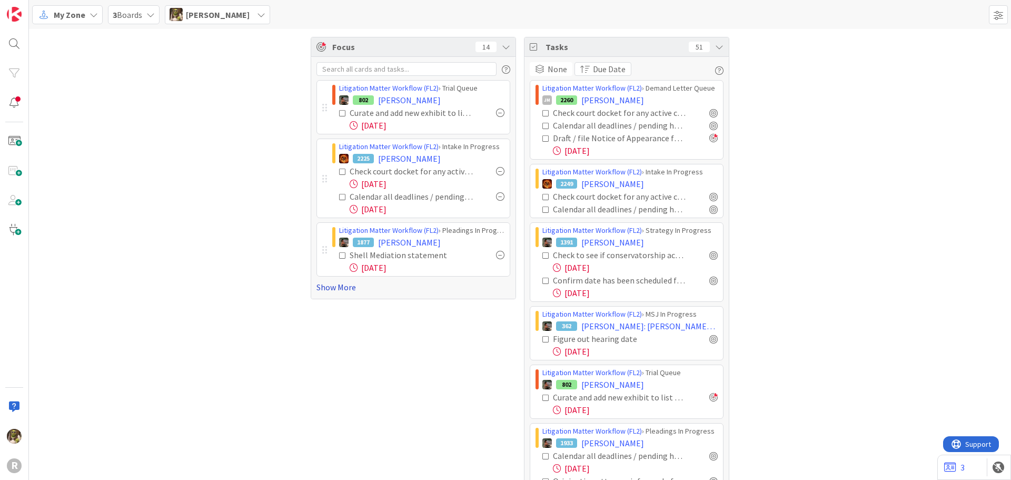
click at [337, 288] on link "Show More" at bounding box center [413, 287] width 194 height 13
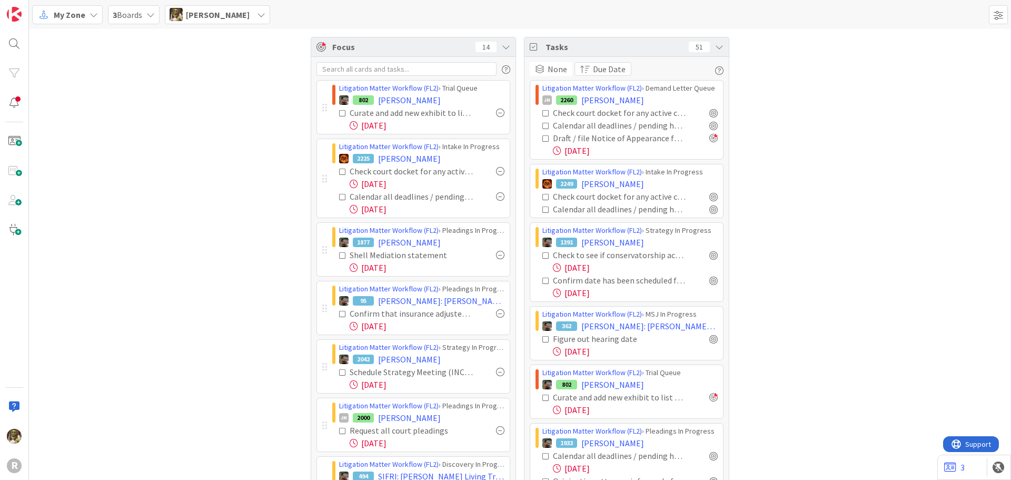
click at [497, 172] on div at bounding box center [500, 171] width 8 height 8
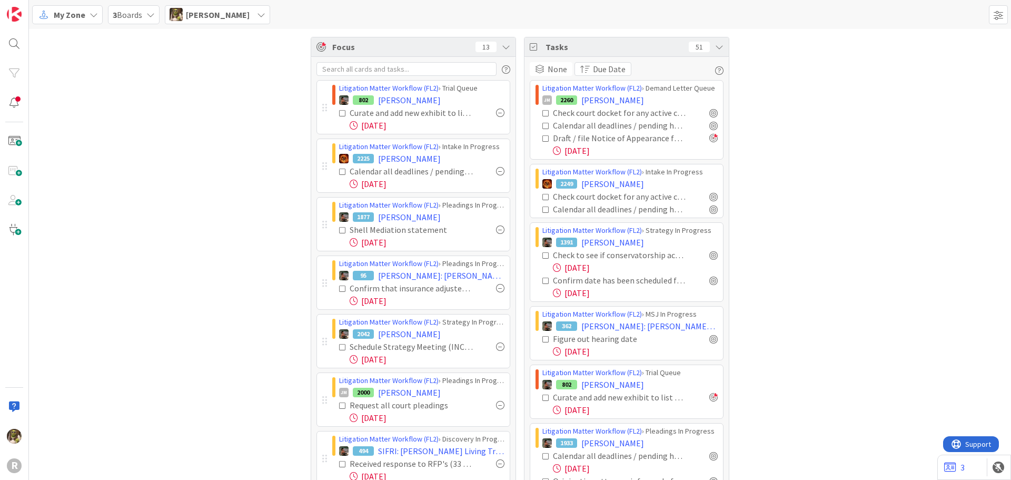
click at [497, 172] on div at bounding box center [500, 171] width 8 height 8
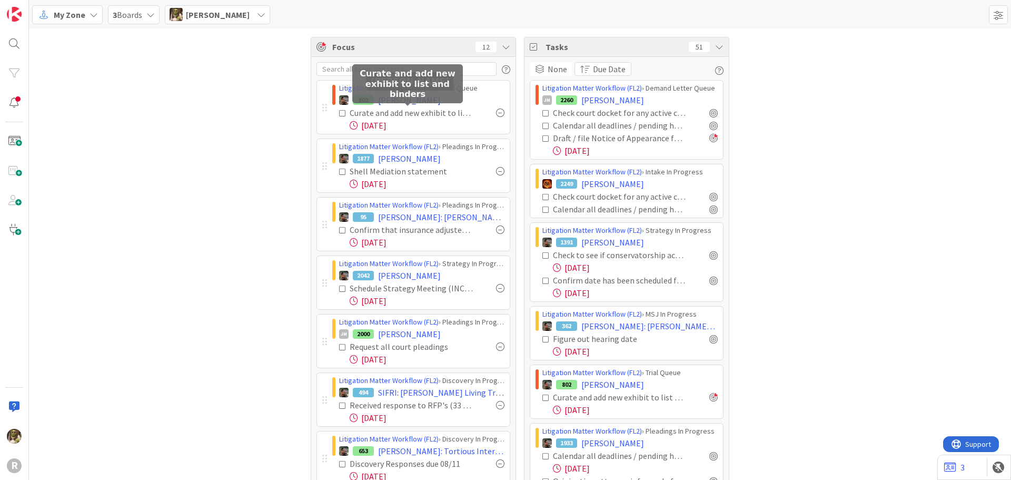
click at [412, 103] on span "[PERSON_NAME]" at bounding box center [409, 100] width 63 height 13
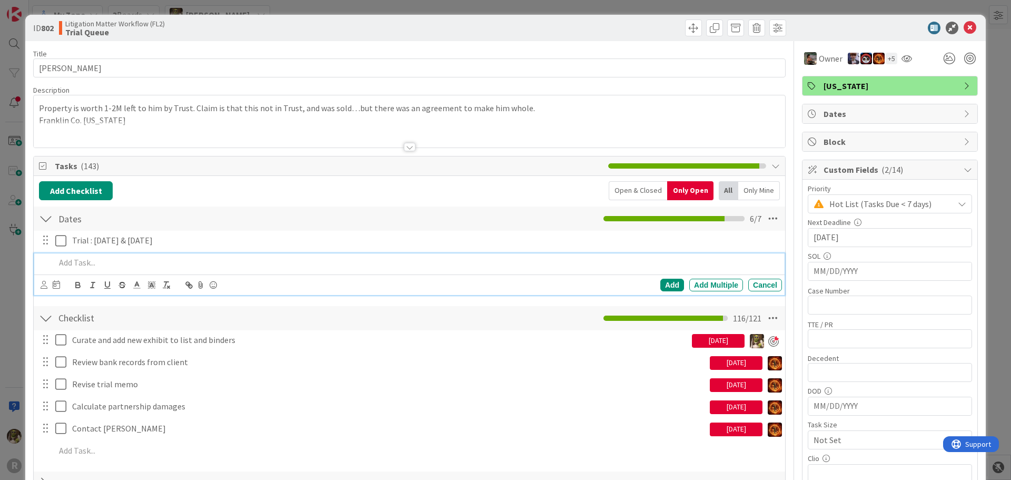
click at [116, 266] on p at bounding box center [416, 262] width 722 height 12
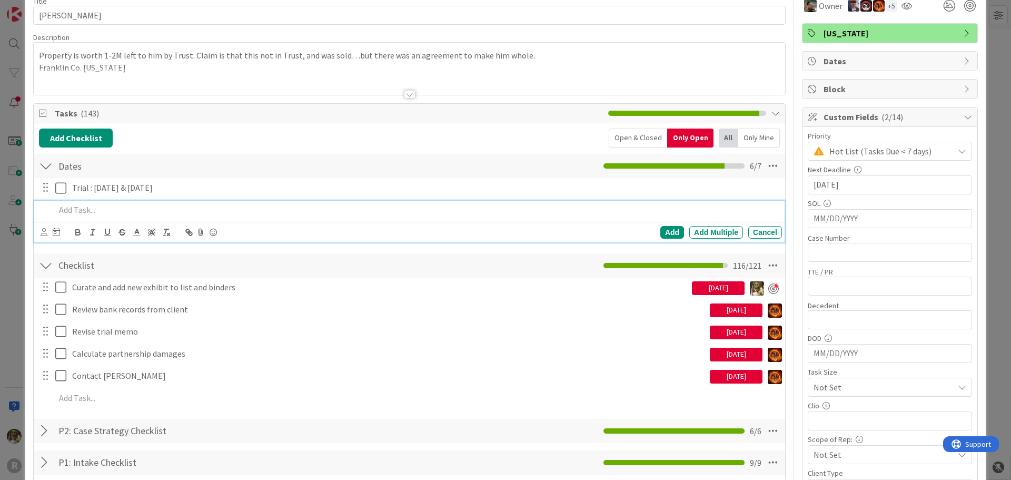
scroll to position [105, 0]
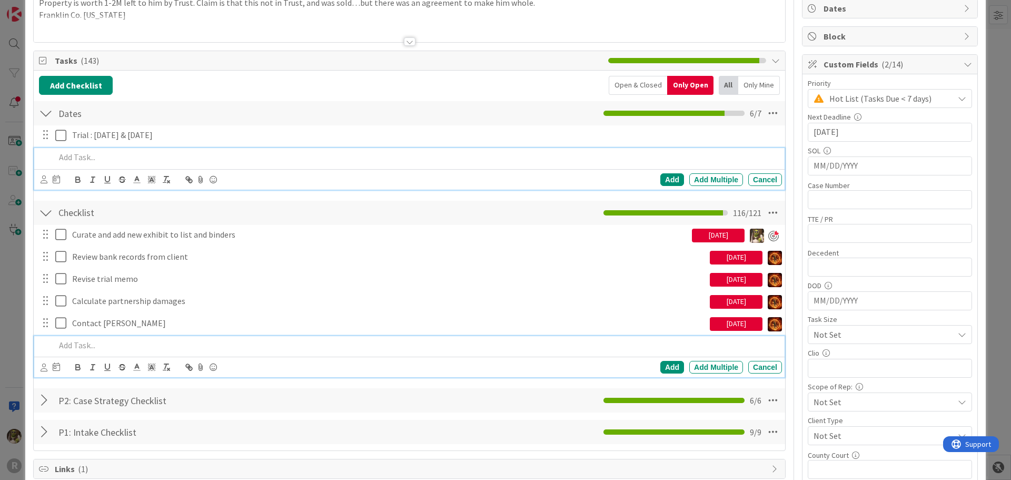
click at [118, 346] on p at bounding box center [416, 345] width 722 height 12
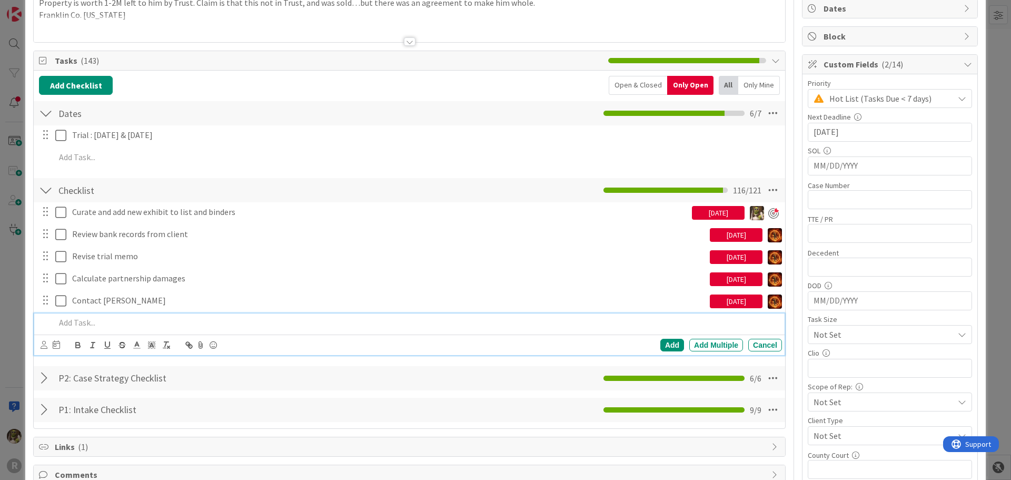
scroll to position [83, 0]
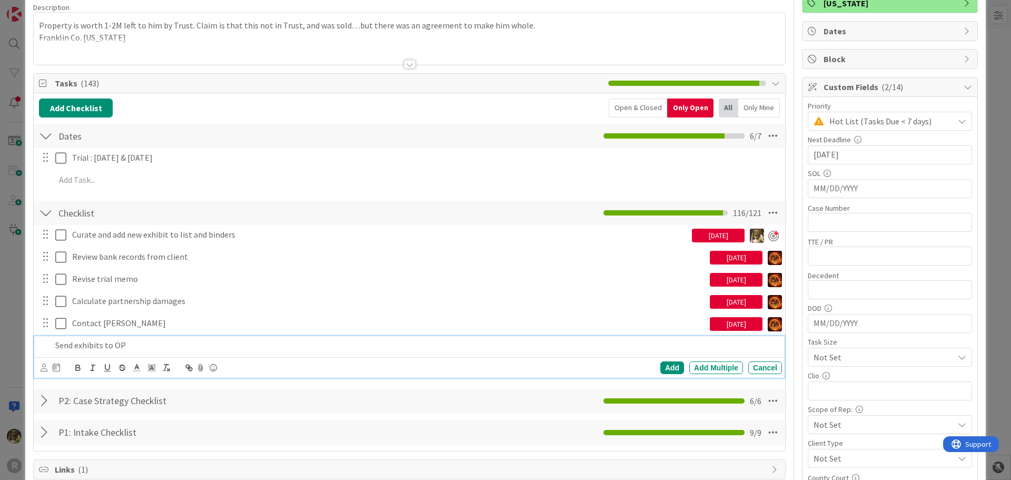
click at [44, 366] on icon at bounding box center [44, 367] width 7 height 8
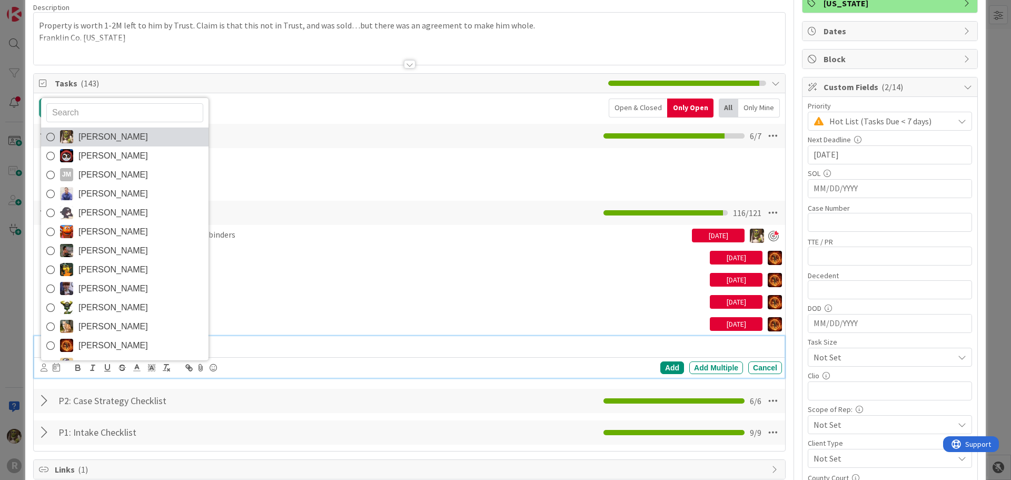
click at [97, 140] on span "[PERSON_NAME]" at bounding box center [112, 137] width 69 height 16
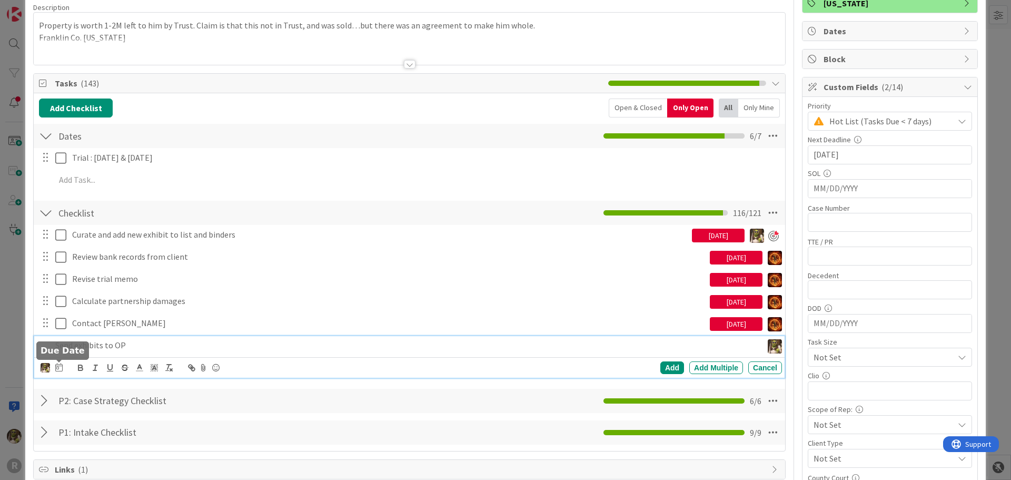
click at [57, 370] on icon at bounding box center [58, 367] width 7 height 8
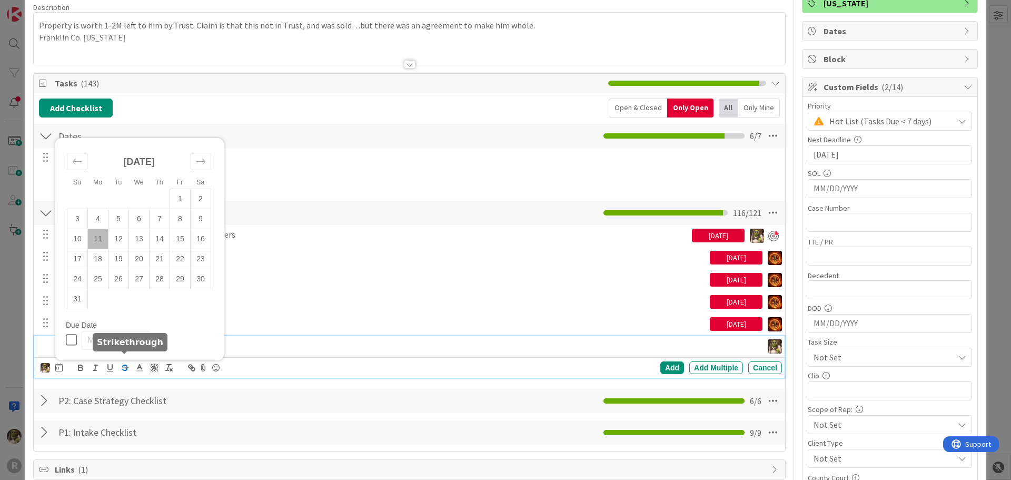
scroll to position [241, 0]
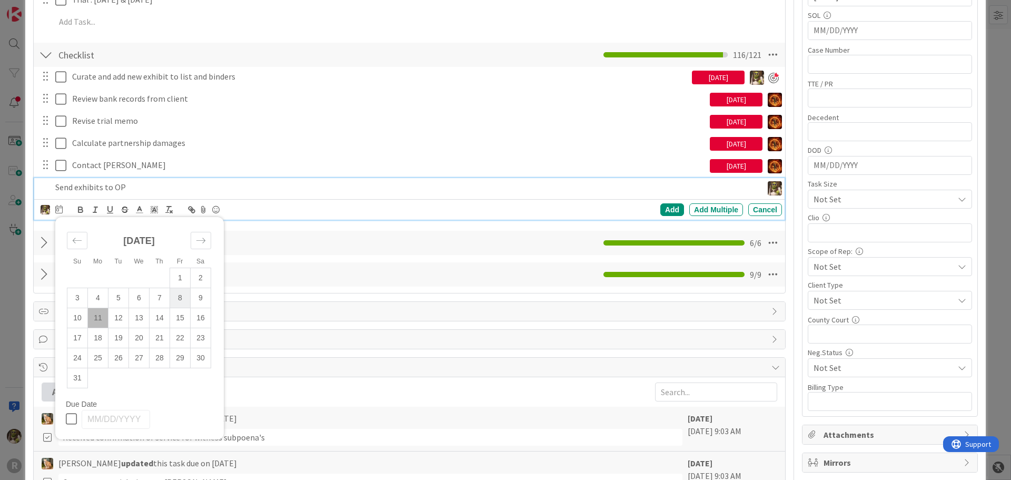
click at [175, 298] on td "8" at bounding box center [180, 297] width 21 height 20
click at [671, 206] on div "Add" at bounding box center [672, 209] width 24 height 13
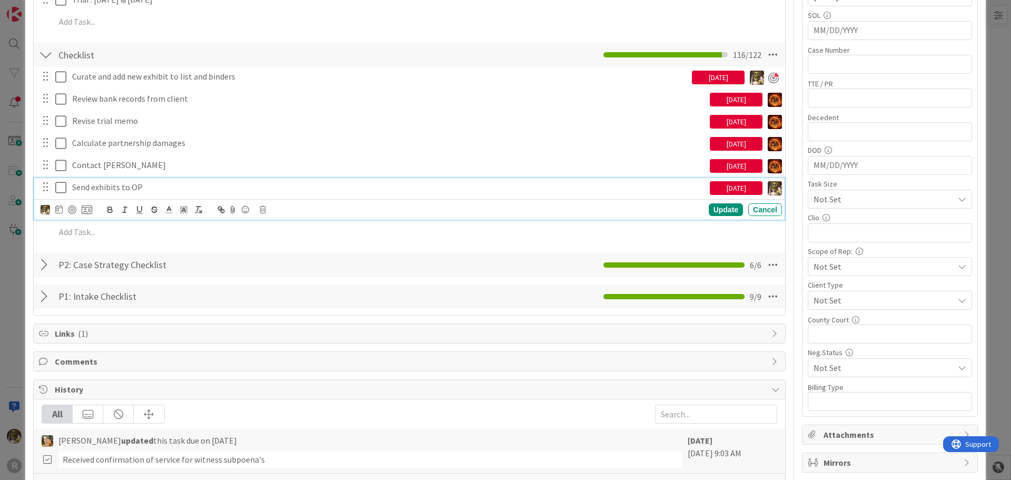
click at [581, 188] on p "Send exhibits to OP" at bounding box center [388, 187] width 633 height 12
click at [72, 210] on div at bounding box center [72, 209] width 8 height 8
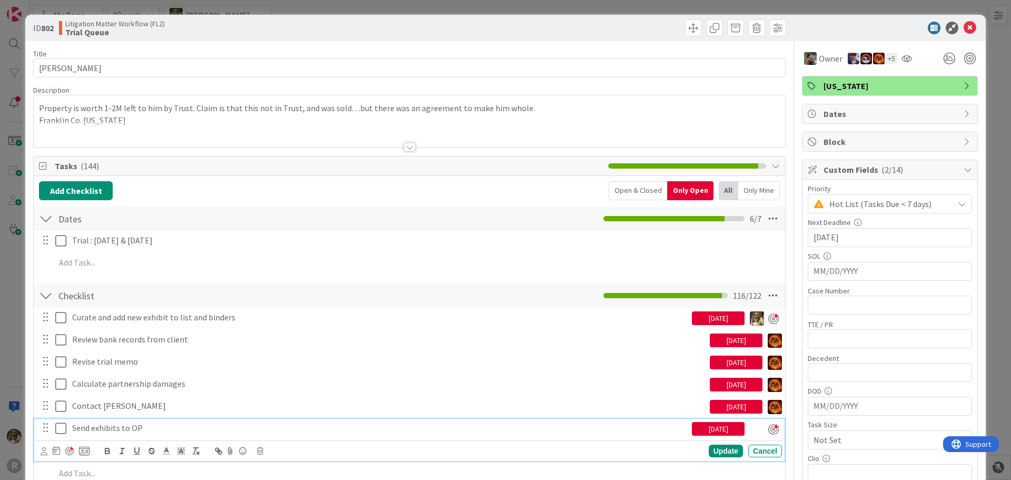
click at [963, 25] on icon at bounding box center [969, 28] width 13 height 13
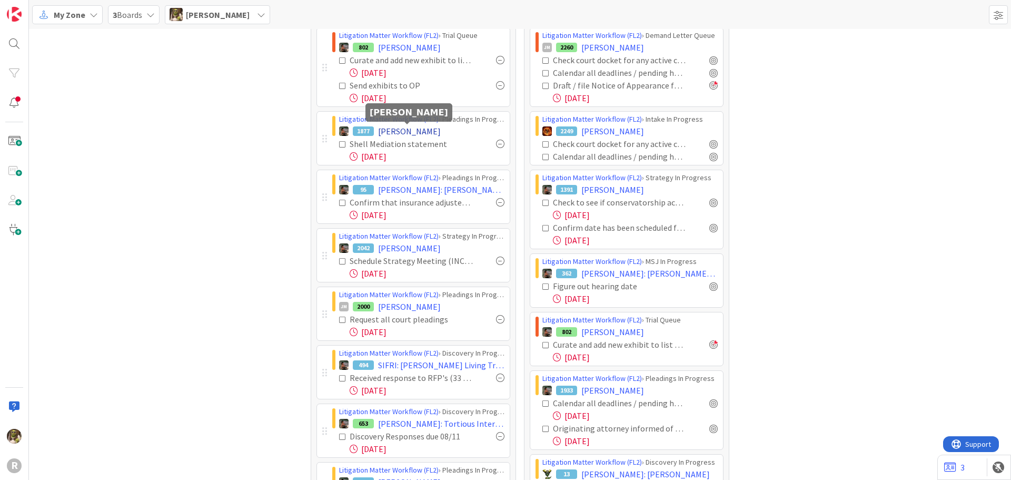
click at [410, 126] on span "[PERSON_NAME]" at bounding box center [409, 131] width 63 height 13
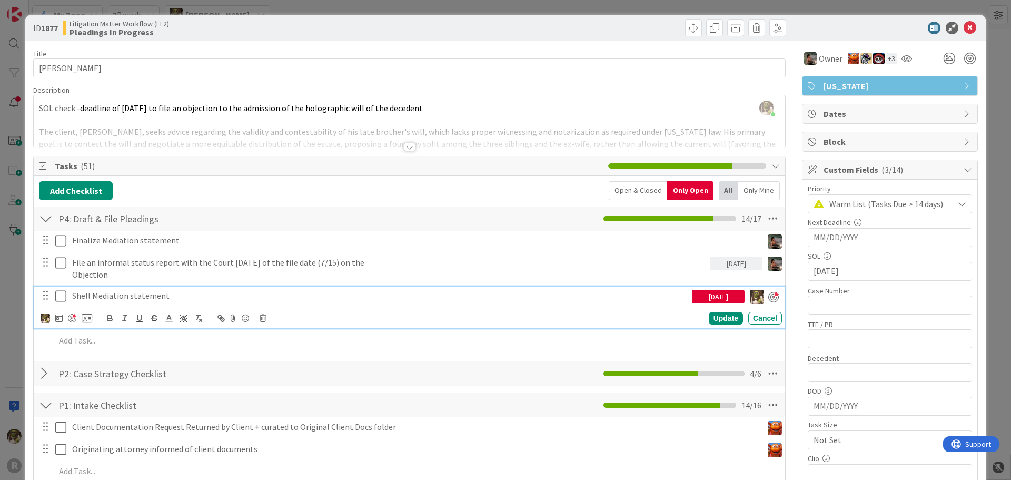
click at [124, 296] on p "Shell Mediation statement" at bounding box center [379, 296] width 615 height 12
click at [58, 318] on icon at bounding box center [58, 317] width 7 height 8
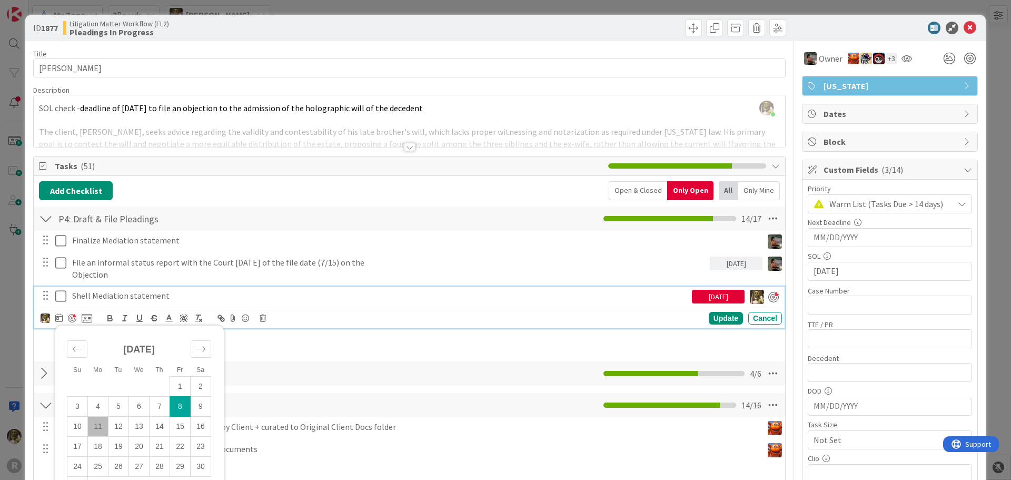
click at [103, 429] on td "11" at bounding box center [98, 426] width 21 height 20
type input "[DATE]"
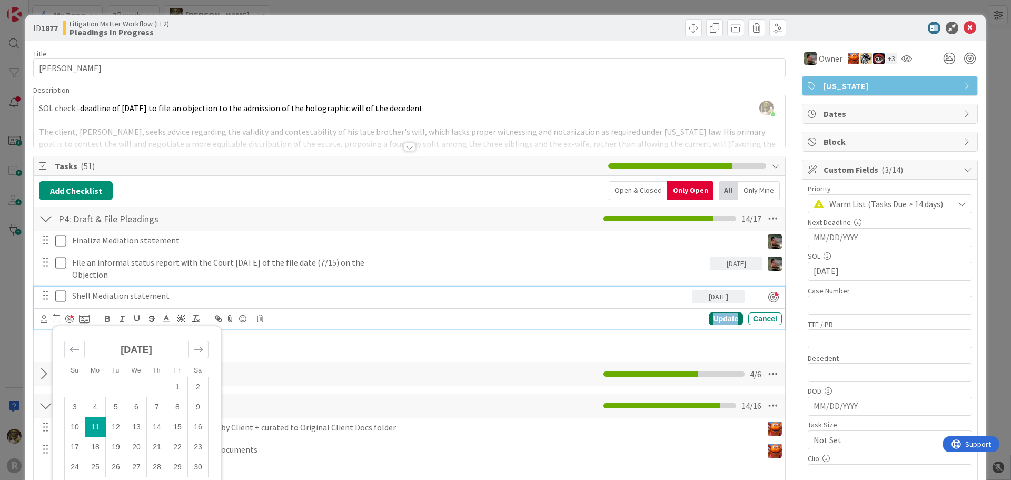
click at [711, 320] on div "Update" at bounding box center [726, 318] width 34 height 13
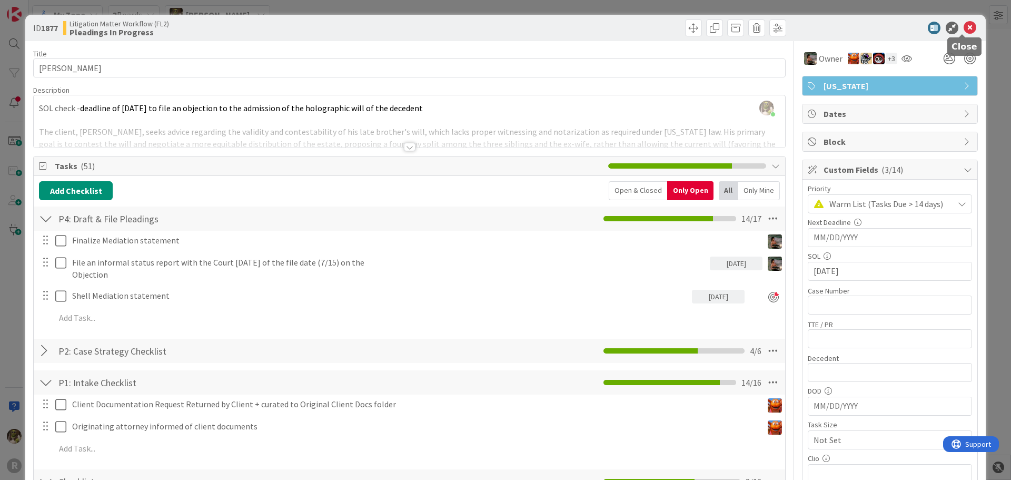
click at [963, 33] on icon at bounding box center [969, 28] width 13 height 13
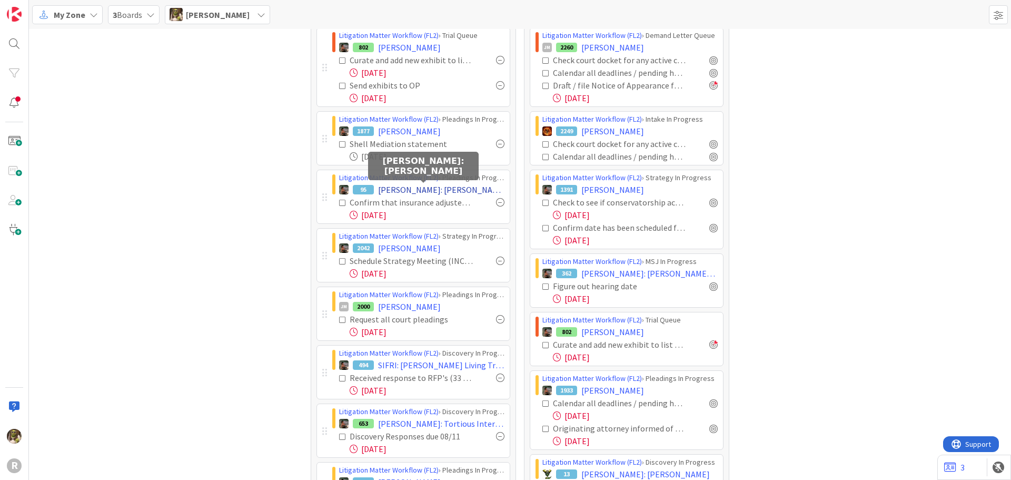
click at [442, 188] on span "[PERSON_NAME]: [PERSON_NAME]" at bounding box center [441, 189] width 126 height 13
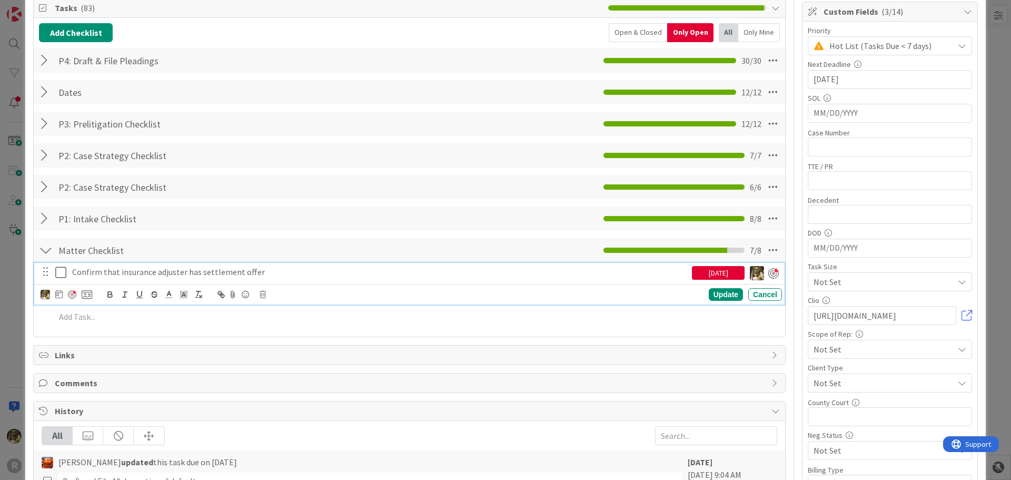
click at [161, 266] on p "Confirm that insurance adjuster has settlement offer" at bounding box center [379, 272] width 615 height 12
click at [59, 297] on icon at bounding box center [58, 294] width 7 height 8
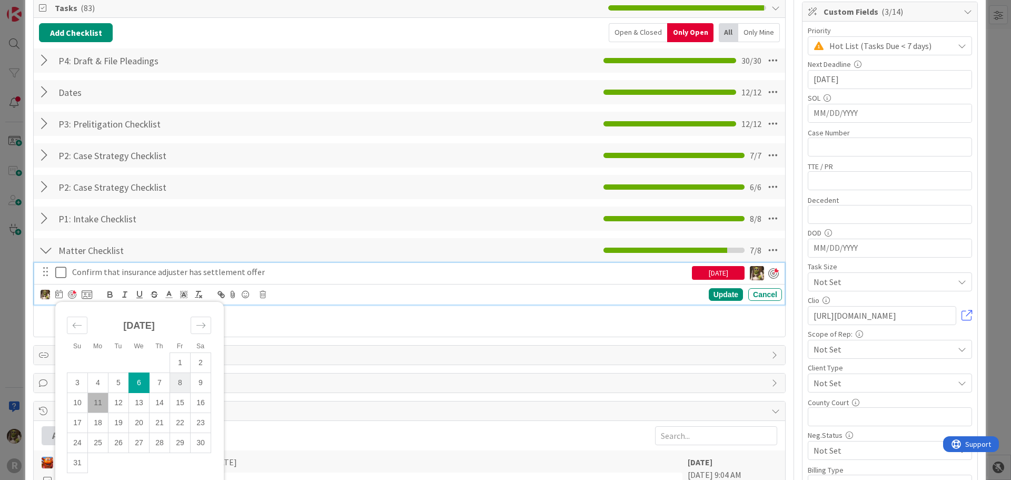
click at [182, 383] on td "8" at bounding box center [180, 382] width 21 height 20
type input "[DATE]"
click at [709, 293] on div "Update" at bounding box center [726, 294] width 34 height 13
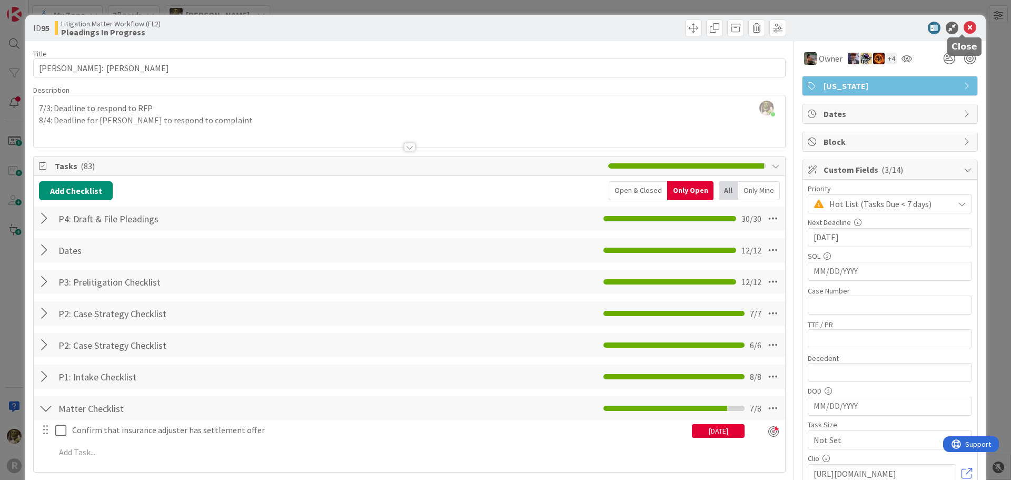
click at [964, 31] on icon at bounding box center [969, 28] width 13 height 13
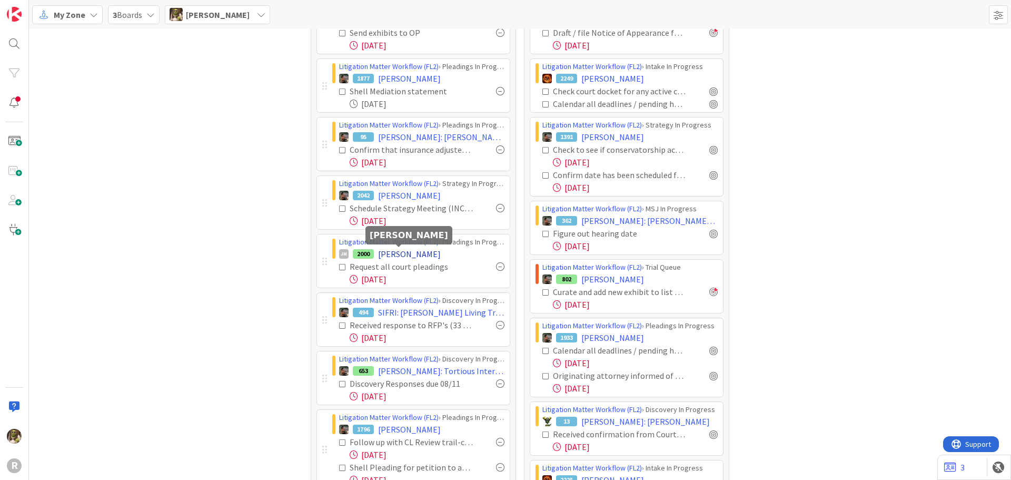
click at [404, 255] on span "[PERSON_NAME]" at bounding box center [409, 253] width 63 height 13
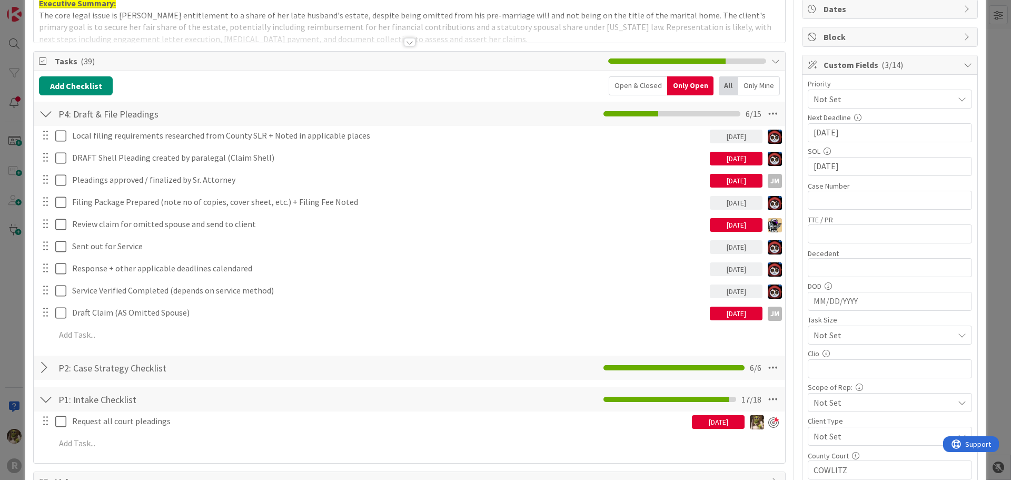
scroll to position [105, 0]
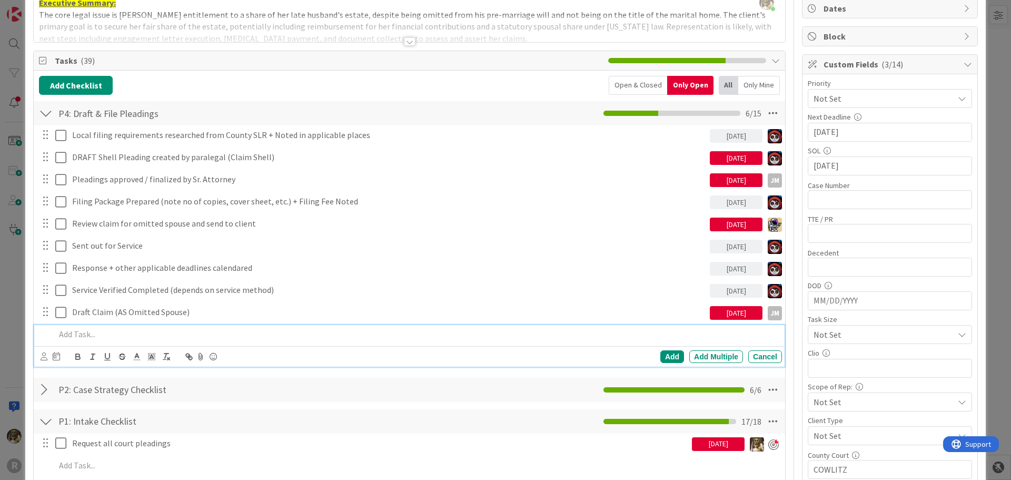
click at [118, 327] on div at bounding box center [416, 334] width 731 height 18
click at [48, 351] on div at bounding box center [50, 356] width 19 height 13
click at [44, 355] on icon at bounding box center [44, 356] width 7 height 8
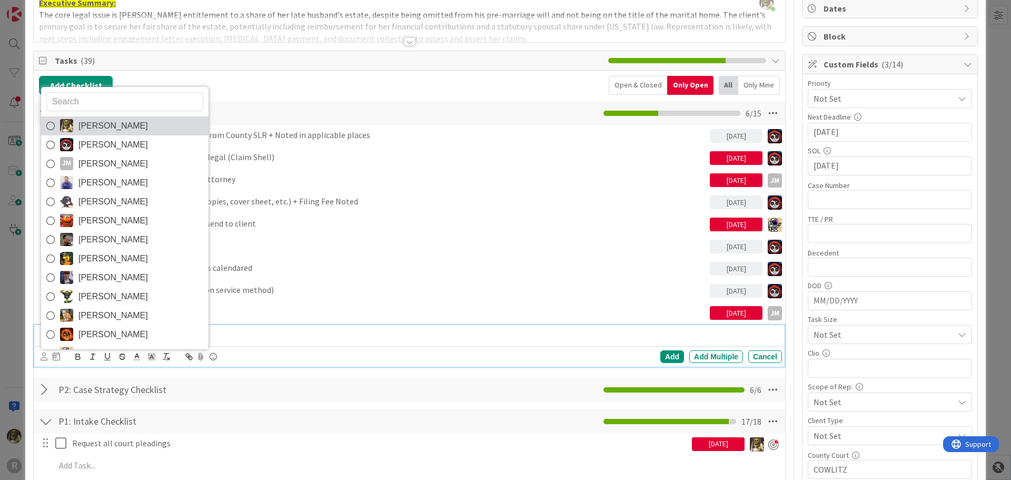
click at [82, 120] on span "[PERSON_NAME]" at bounding box center [112, 126] width 69 height 16
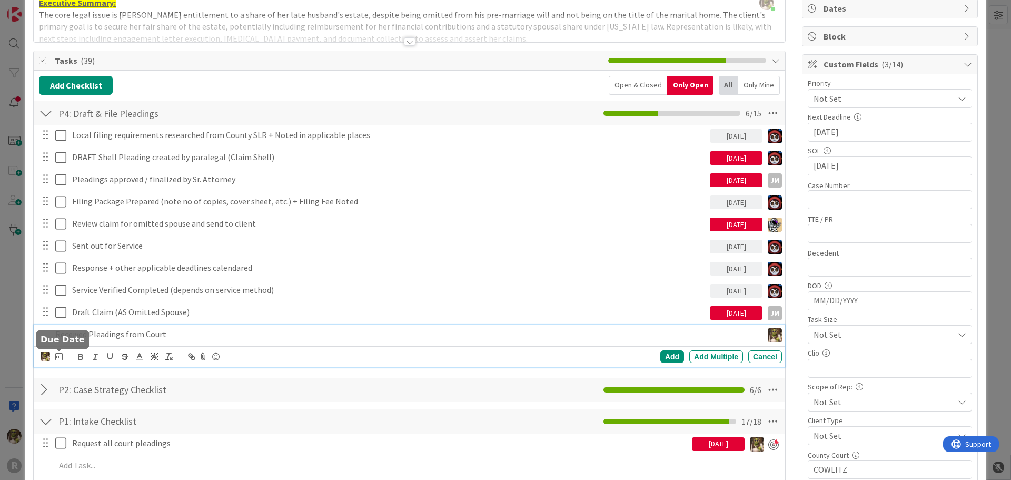
click at [53, 359] on div "Devine Gines Jasmin Sanchez JM Jeff Myers John Grant Kelly Nguyen Kiara Adams M…" at bounding box center [52, 356] width 22 height 13
click at [54, 356] on div "Devine Gines Jasmin Sanchez JM Jeff Myers John Grant Kelly Nguyen Kiara Adams M…" at bounding box center [52, 356] width 22 height 13
click at [59, 359] on icon at bounding box center [58, 356] width 7 height 8
click at [139, 463] on td "13" at bounding box center [139, 464] width 21 height 20
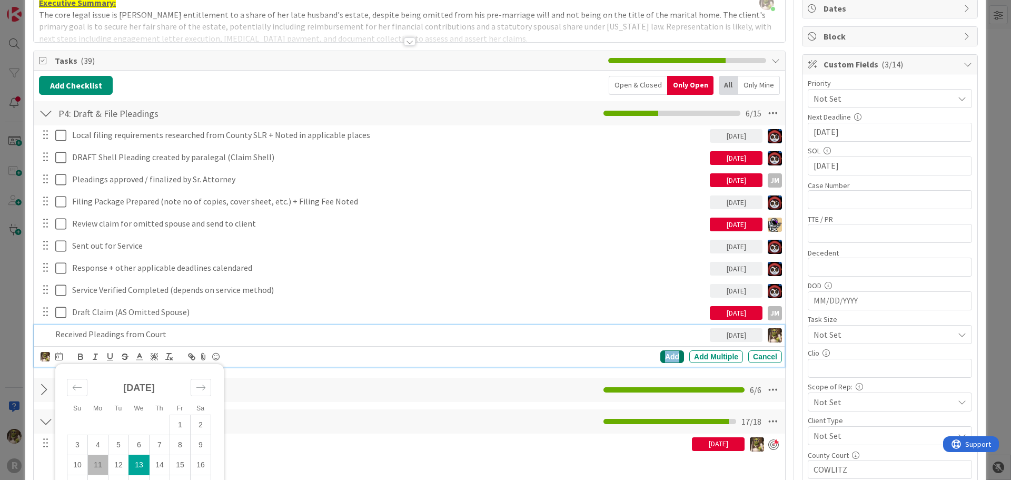
click at [661, 358] on div "Add" at bounding box center [672, 356] width 24 height 13
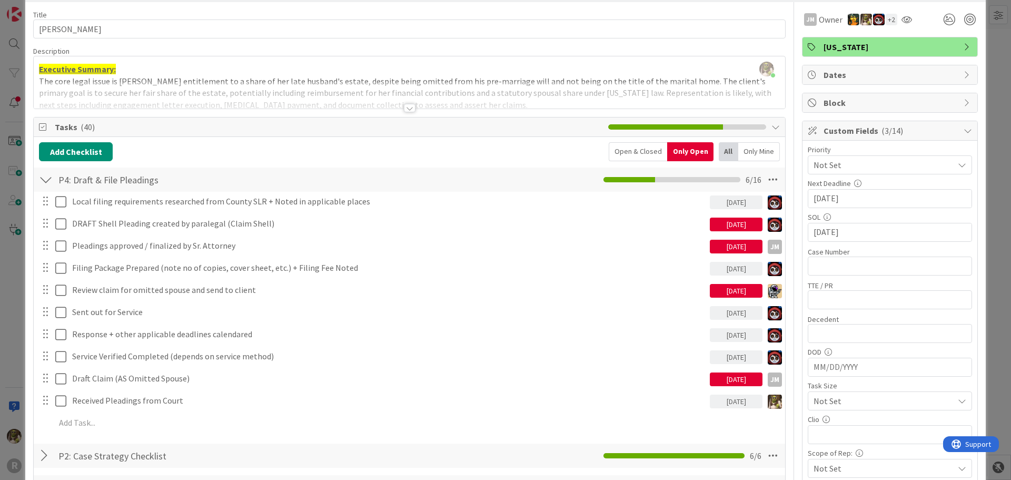
scroll to position [0, 0]
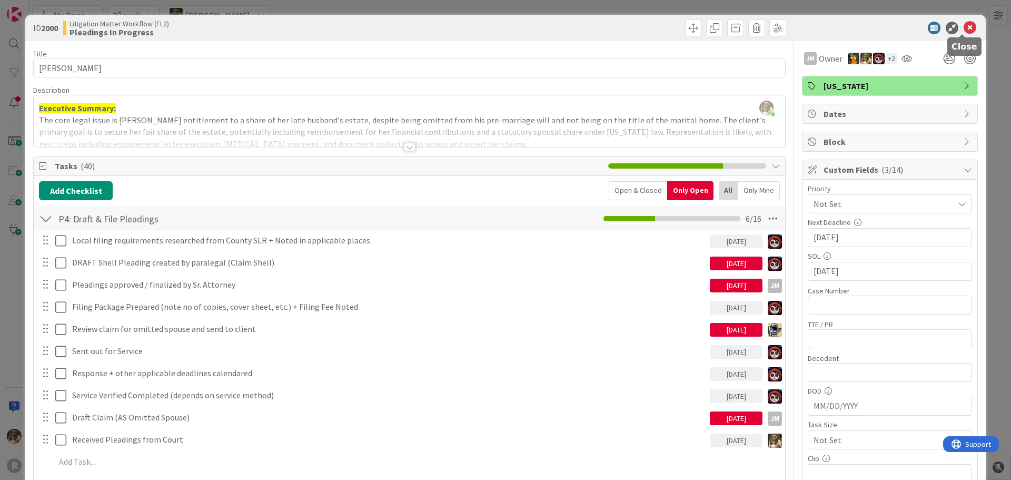
click at [967, 28] on icon at bounding box center [969, 28] width 13 height 13
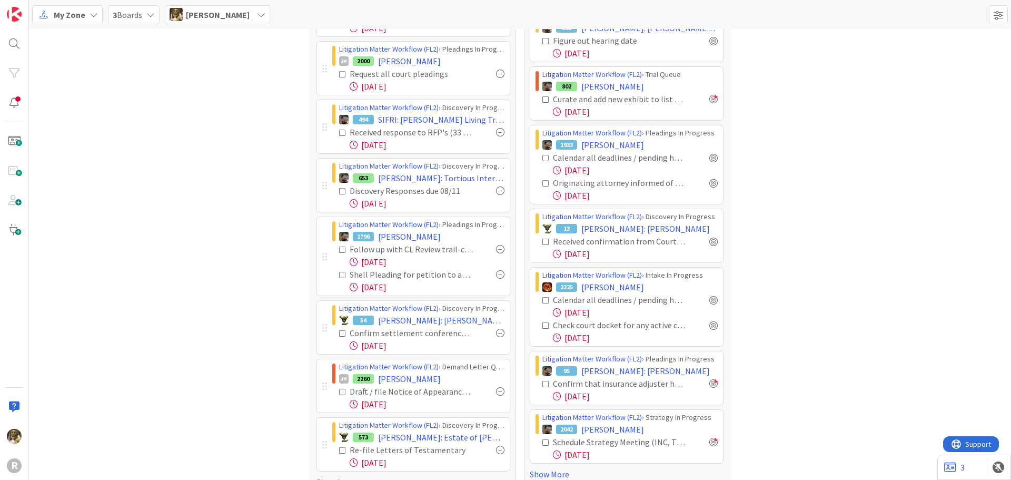
scroll to position [316, 0]
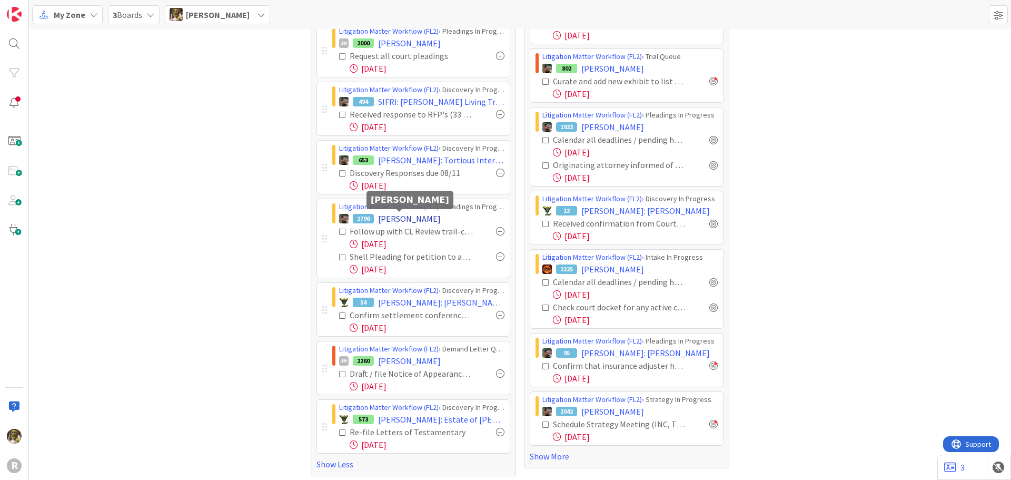
click at [396, 217] on span "[PERSON_NAME]" at bounding box center [409, 218] width 63 height 13
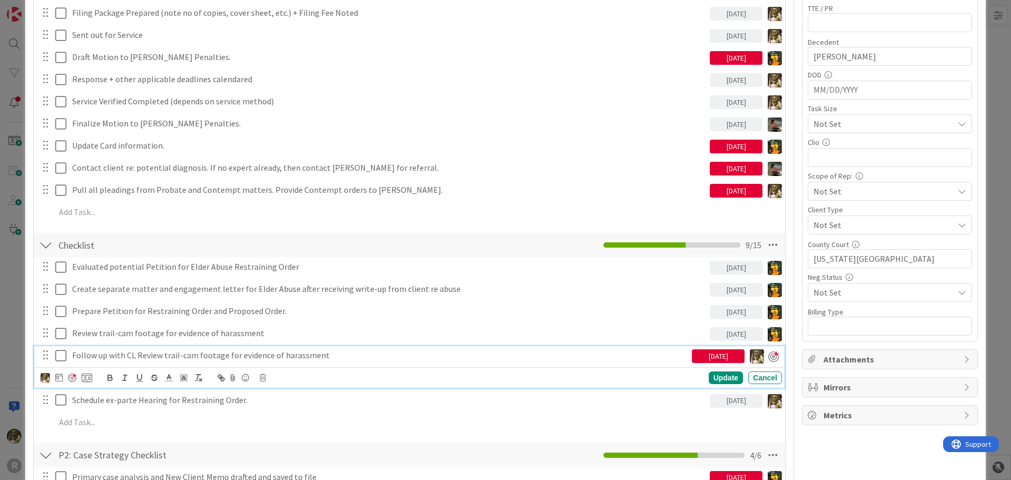
click at [151, 354] on p "Follow up with CL Review trail-cam footage for evidence of harassment" at bounding box center [379, 355] width 615 height 12
click at [71, 376] on div at bounding box center [72, 377] width 8 height 8
click at [73, 380] on div at bounding box center [69, 378] width 8 height 8
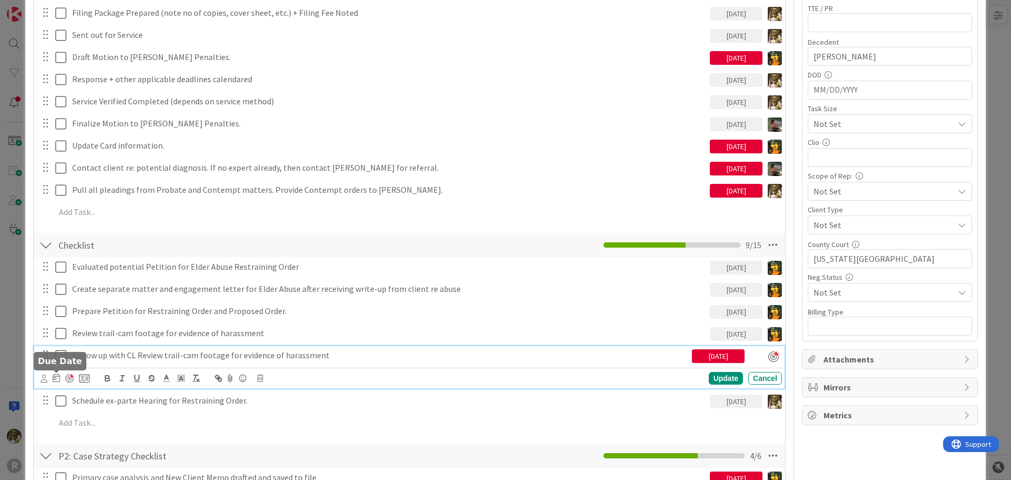
click at [59, 379] on icon at bounding box center [56, 377] width 7 height 8
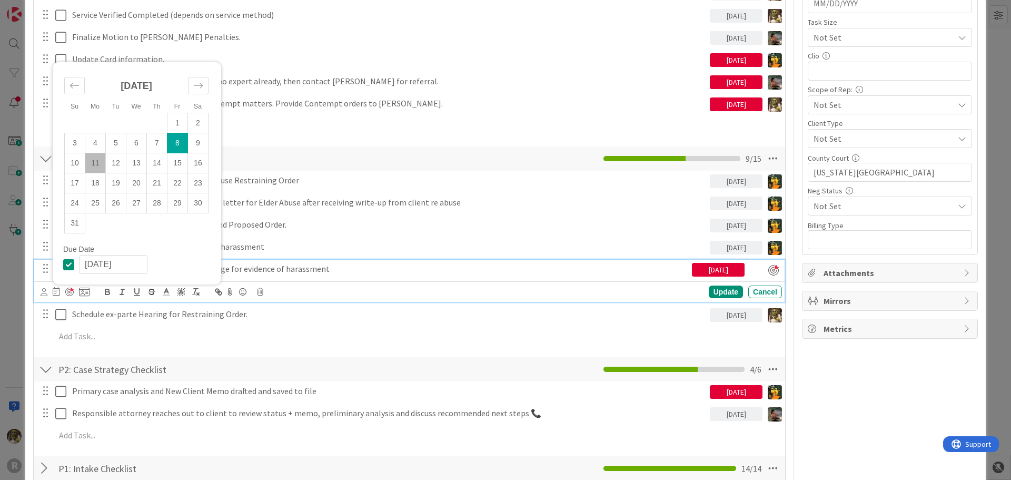
scroll to position [421, 0]
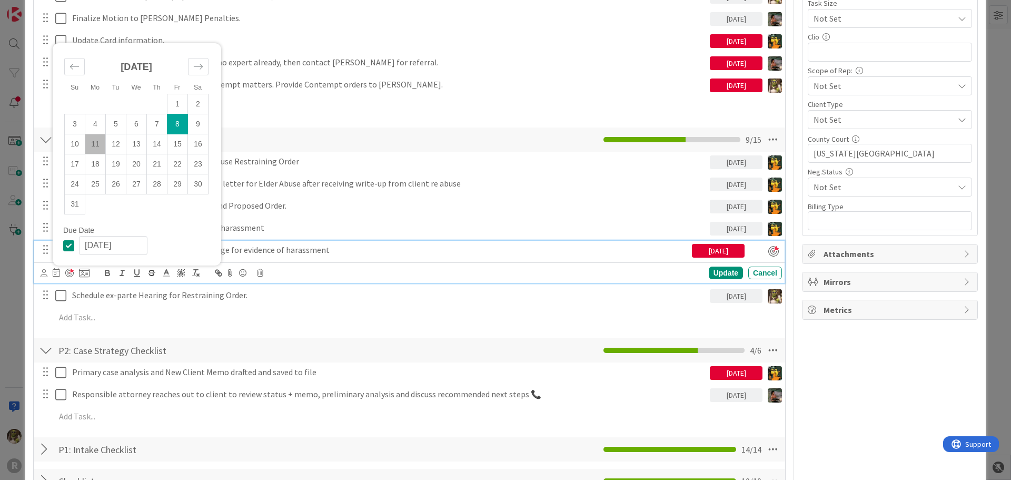
click at [101, 146] on td "11" at bounding box center [95, 144] width 21 height 20
type input "[DATE]"
click at [715, 271] on div "Update" at bounding box center [726, 272] width 34 height 13
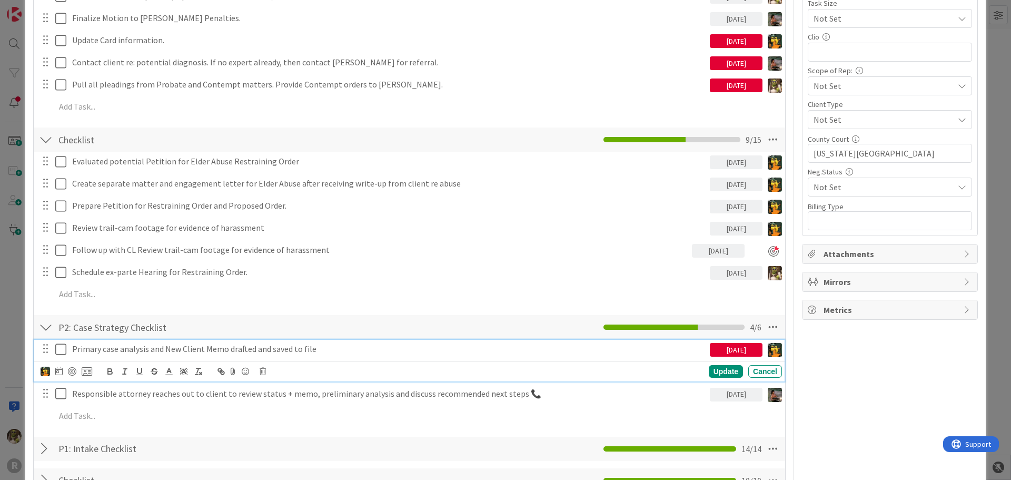
click at [134, 356] on div "Primary case analysis and New Client Memo drafted and saved to file" at bounding box center [389, 349] width 642 height 18
click at [60, 372] on icon at bounding box center [58, 370] width 7 height 8
click at [764, 372] on div "Cancel" at bounding box center [765, 371] width 34 height 13
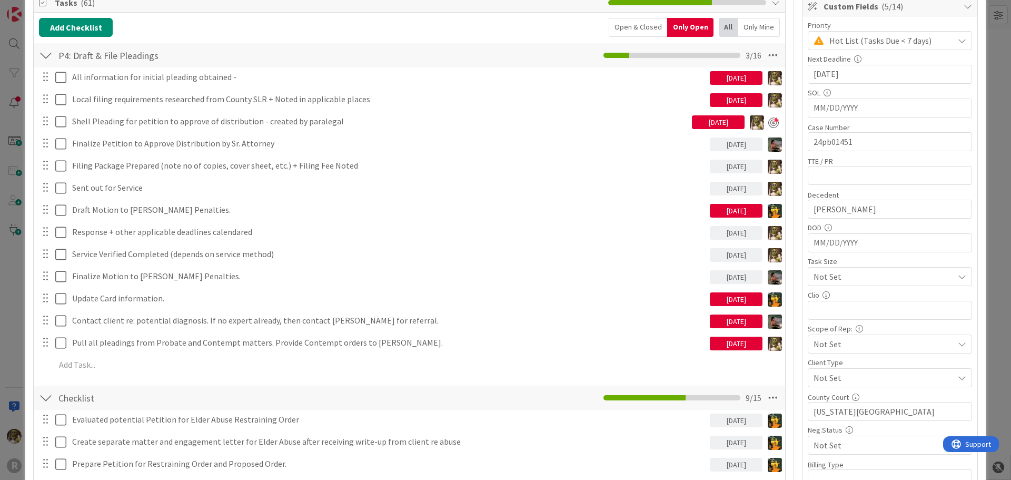
scroll to position [158, 0]
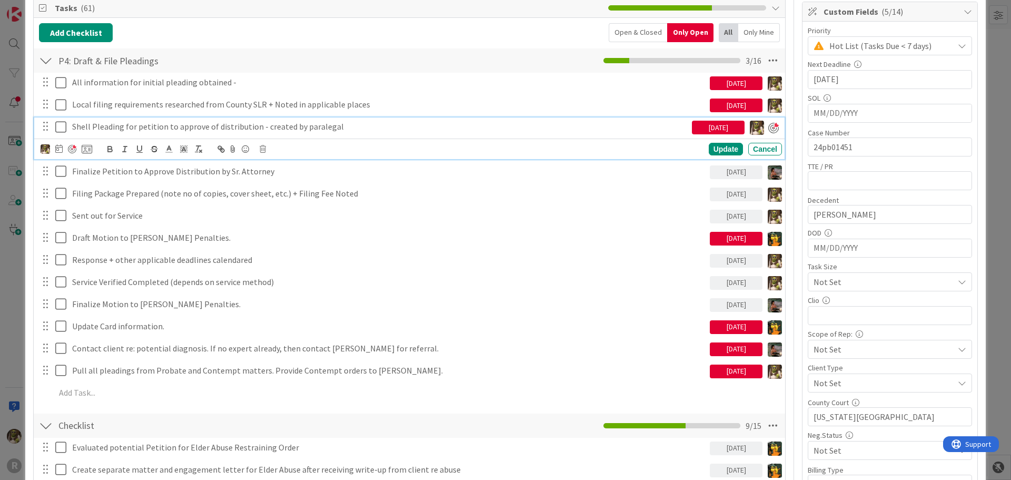
click at [150, 124] on p "Shell Pleading for petition to approve of distribution - created by paralegal" at bounding box center [379, 127] width 615 height 12
click at [61, 153] on div at bounding box center [58, 149] width 7 height 13
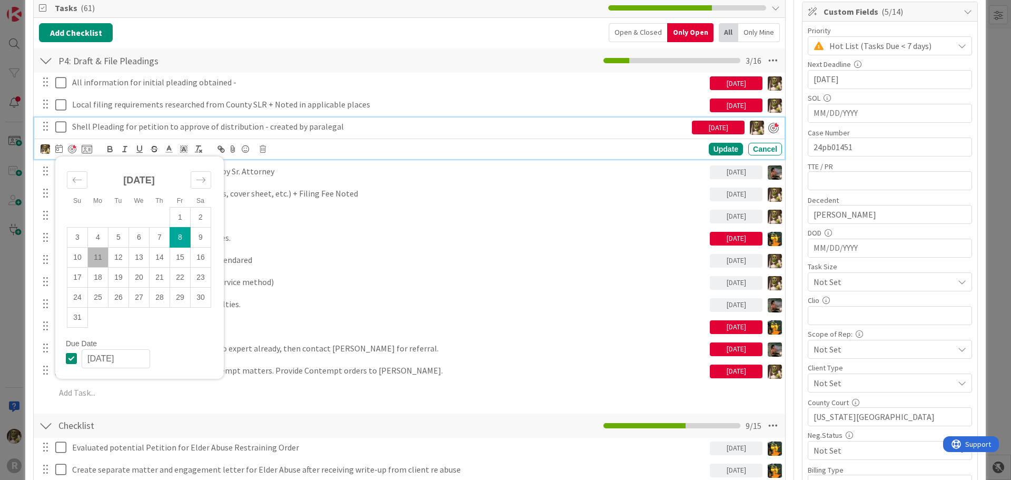
click at [100, 260] on td "11" at bounding box center [98, 257] width 21 height 20
type input "[DATE]"
click at [709, 149] on div "Update" at bounding box center [726, 149] width 34 height 13
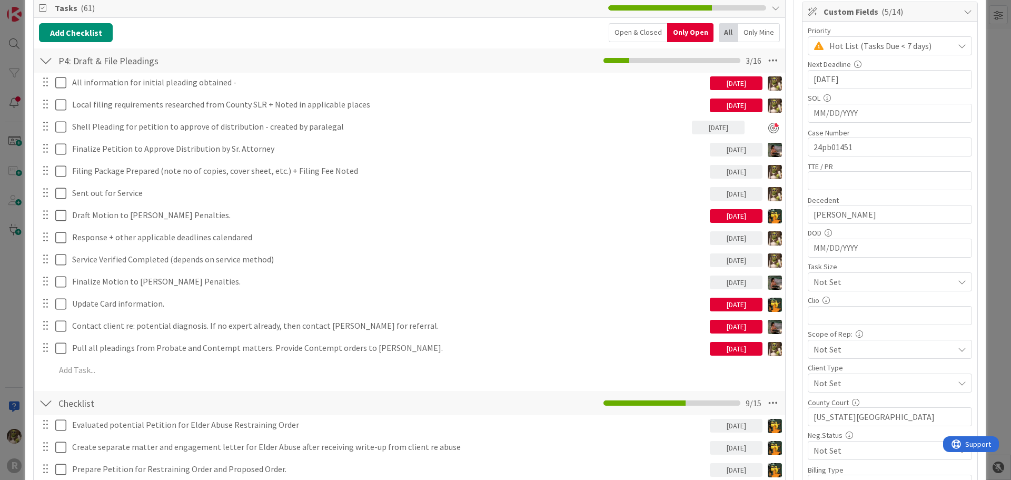
scroll to position [0, 0]
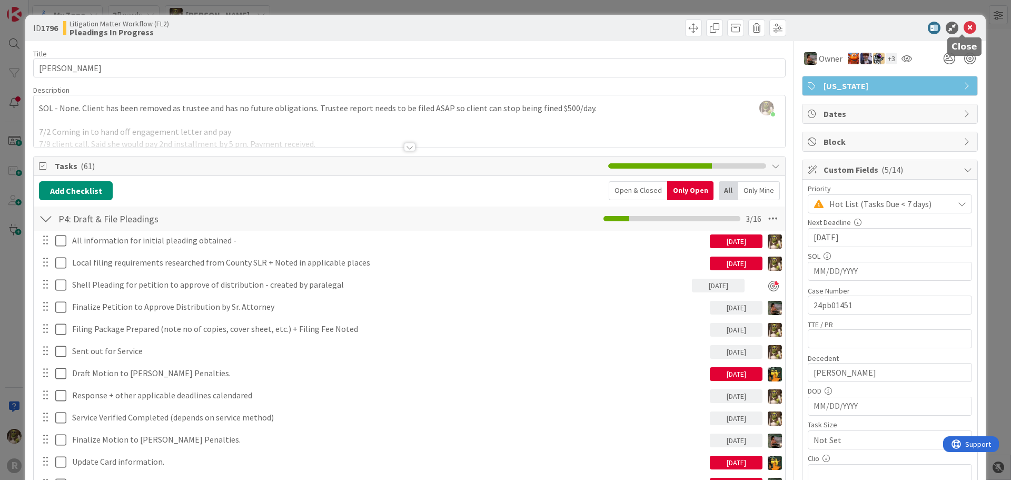
click at [965, 28] on icon at bounding box center [969, 28] width 13 height 13
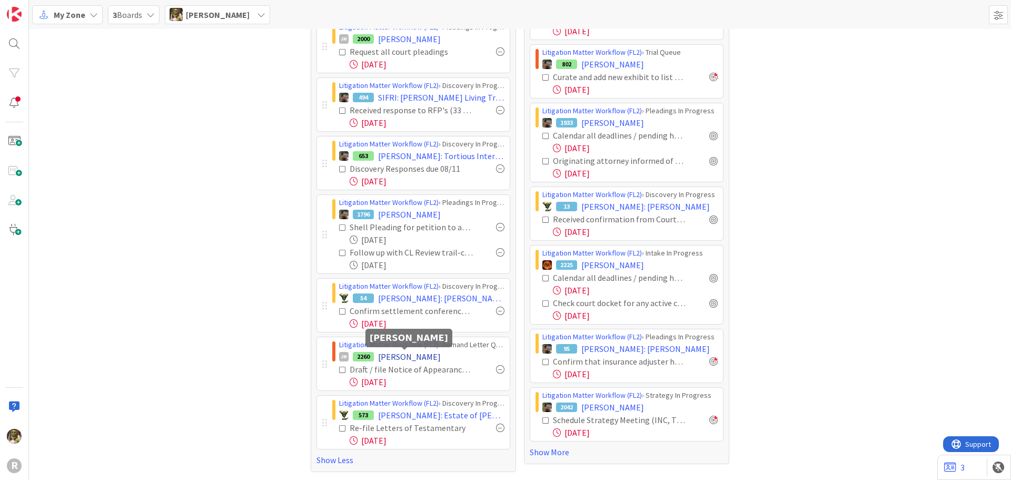
click at [415, 353] on span "[PERSON_NAME]" at bounding box center [409, 356] width 63 height 13
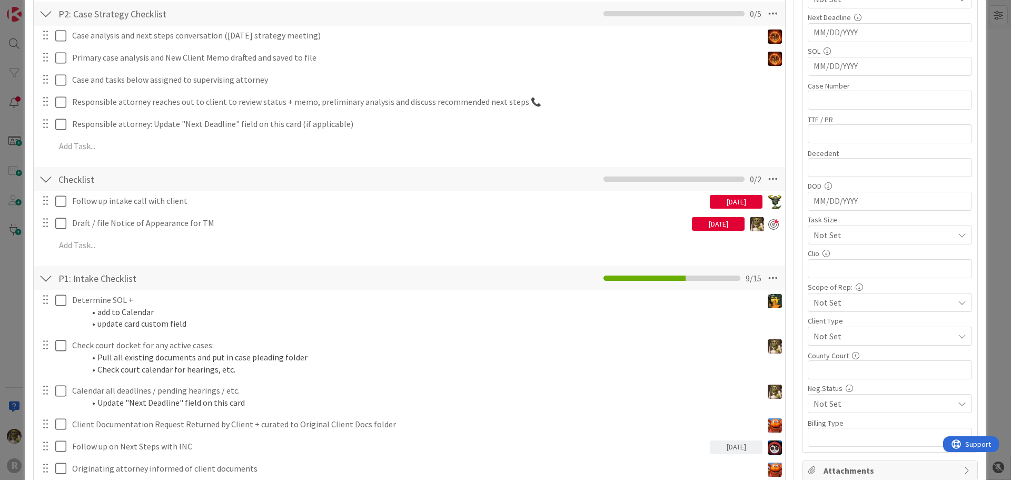
scroll to position [211, 0]
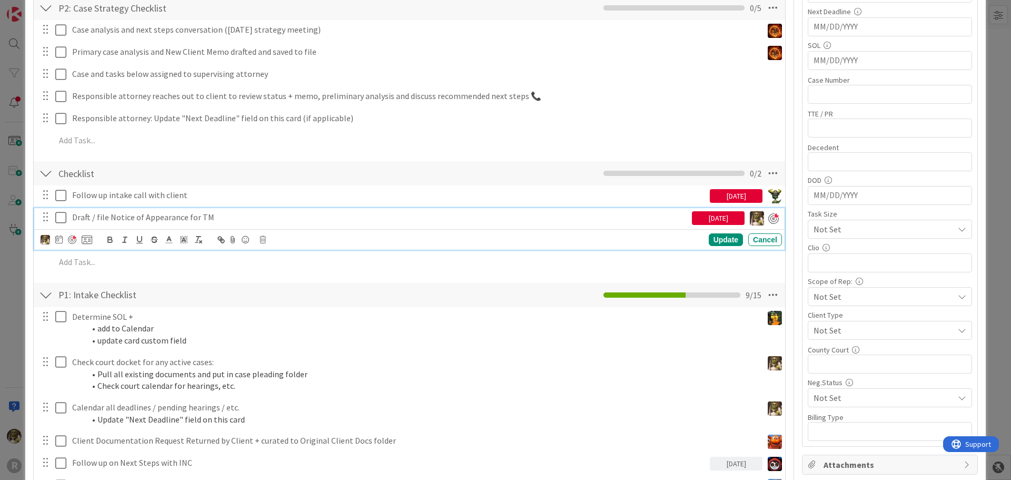
click at [119, 214] on p "Draft / file Notice of Appearance for TM" at bounding box center [379, 217] width 615 height 12
click at [109, 215] on p "Draft / file Notice of Appearance for TM" at bounding box center [379, 217] width 615 height 12
click at [715, 237] on div "Update" at bounding box center [726, 239] width 34 height 13
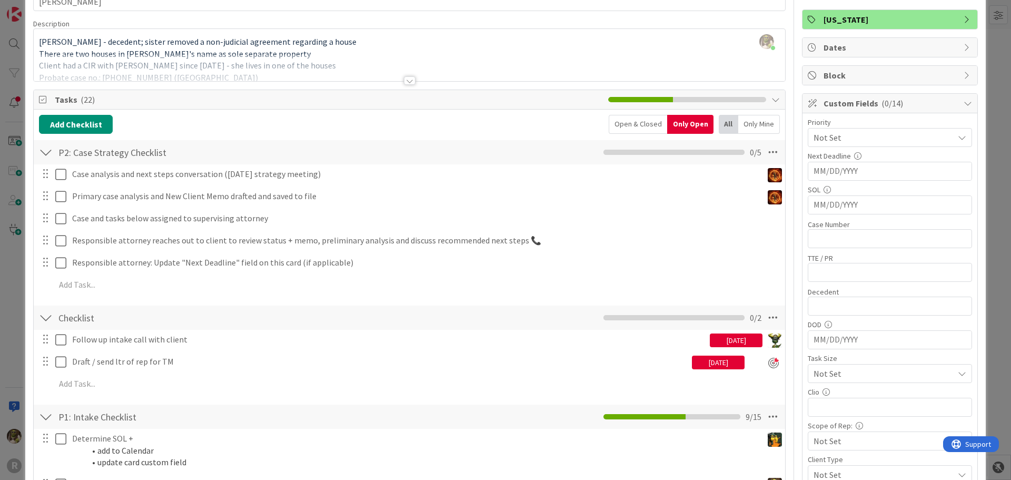
scroll to position [0, 0]
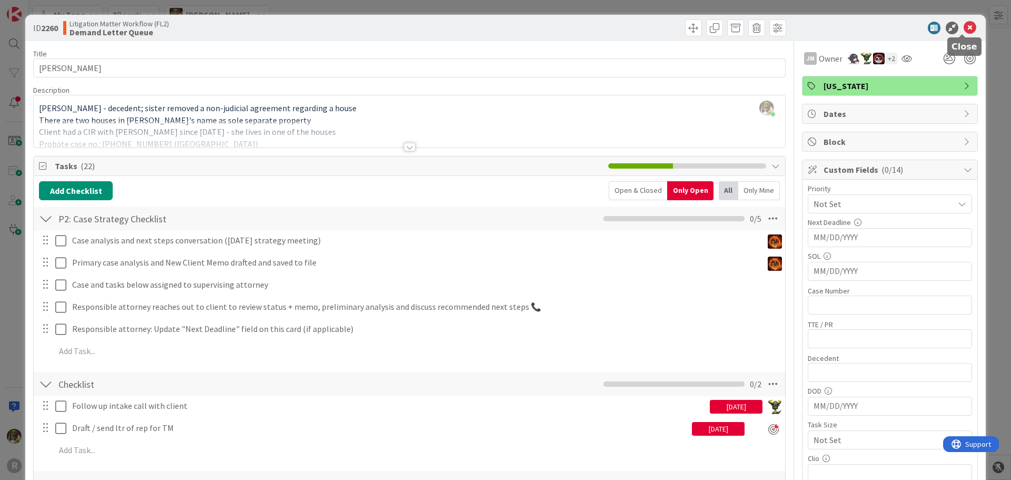
click at [964, 23] on icon at bounding box center [969, 28] width 13 height 13
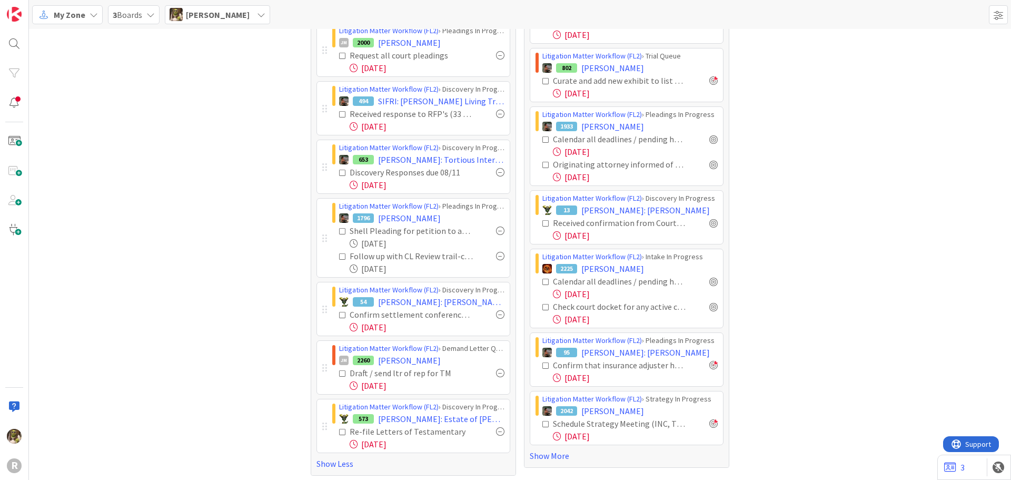
scroll to position [320, 0]
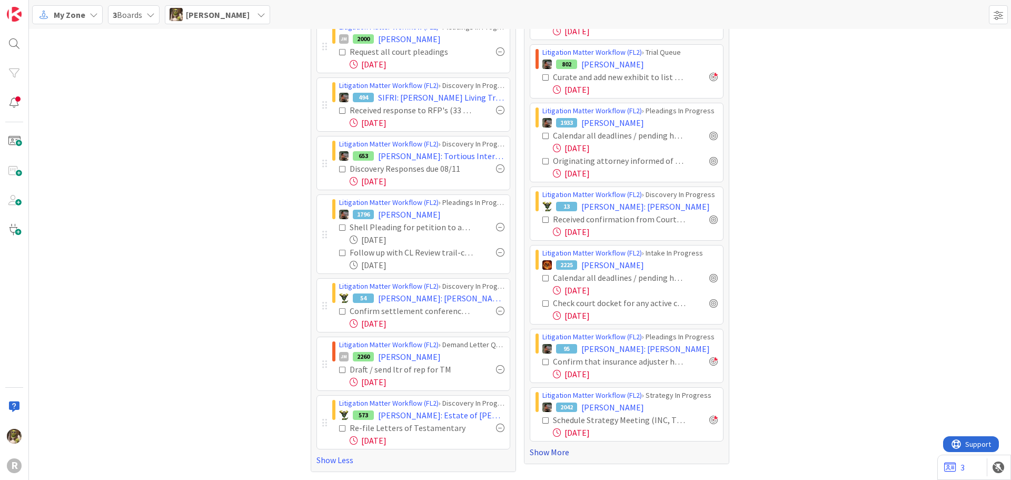
click at [550, 453] on link "Show More" at bounding box center [627, 451] width 194 height 13
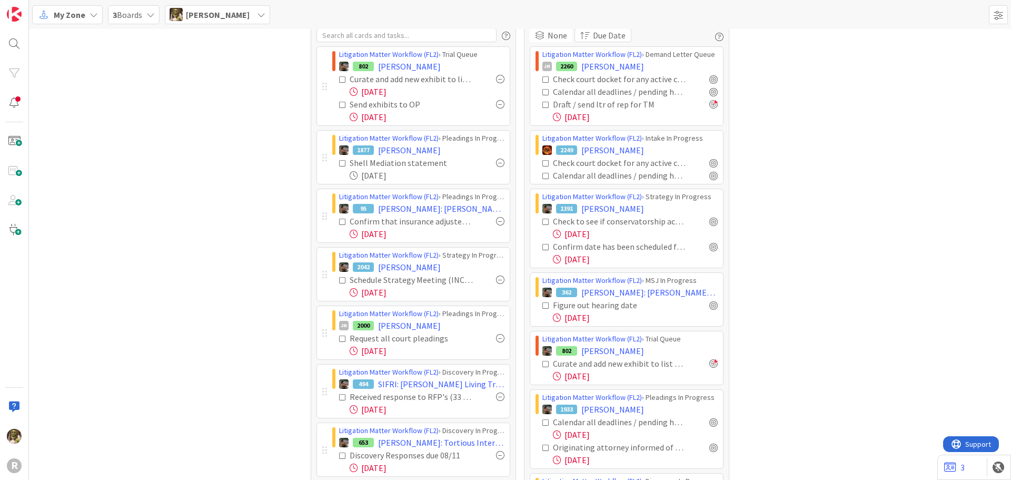
scroll to position [0, 0]
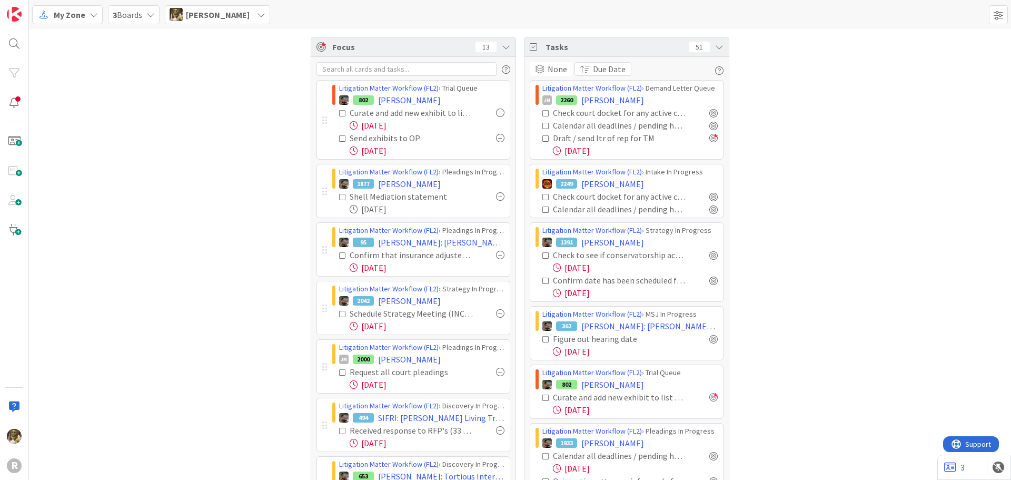
click at [70, 15] on span "My Zone" at bounding box center [70, 14] width 32 height 13
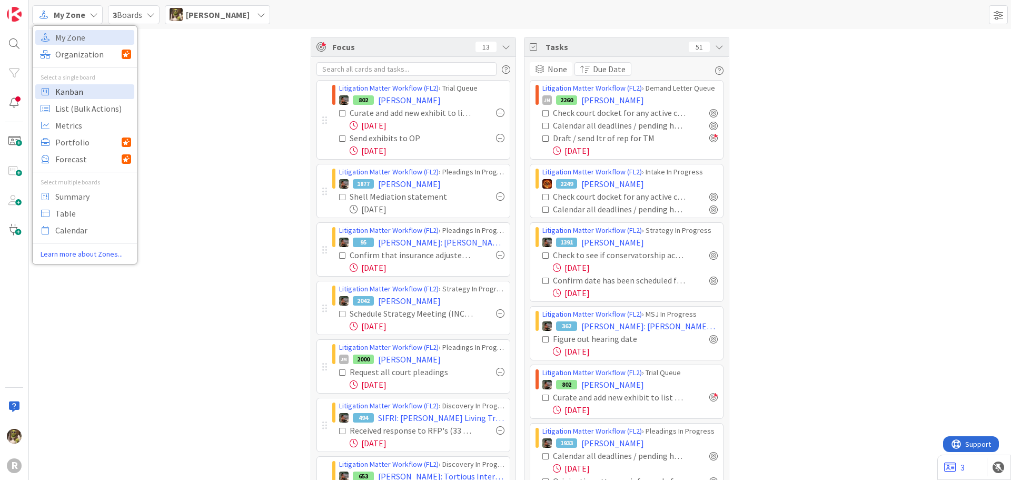
click at [62, 91] on span "Kanban" at bounding box center [93, 92] width 76 height 16
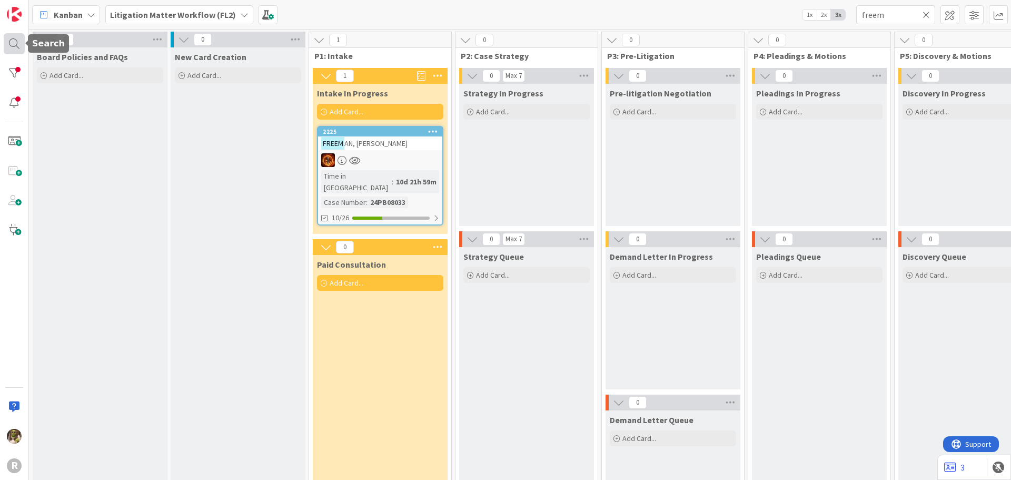
click at [21, 44] on div at bounding box center [14, 43] width 21 height 21
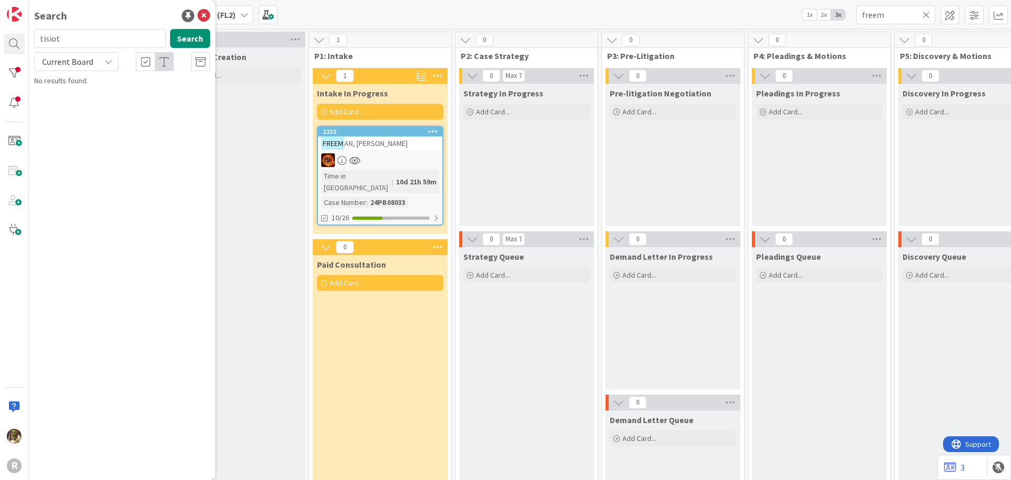
type input "tisiot"
click at [93, 82] on b "Litigation Matter Workflow (FL2) ›" at bounding box center [100, 82] width 102 height 8
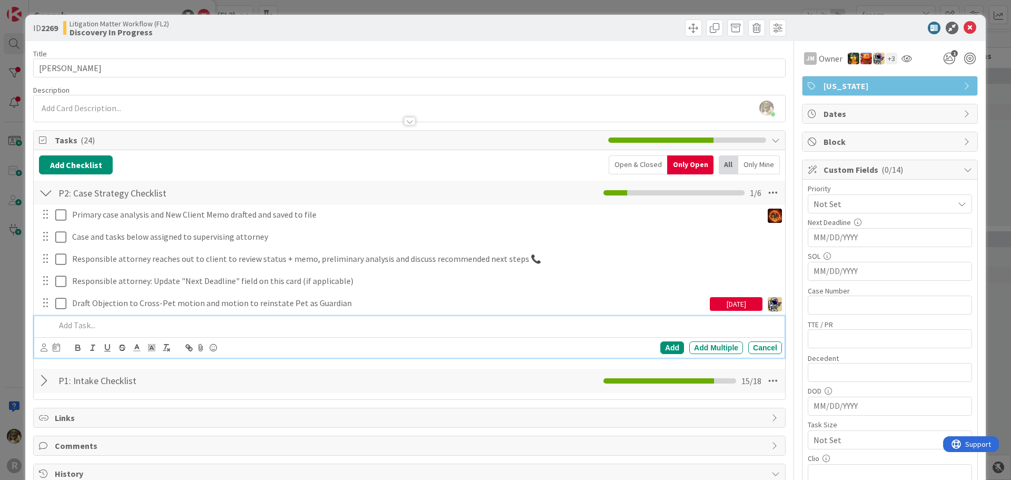
click at [103, 330] on p at bounding box center [416, 325] width 722 height 12
click at [110, 324] on p "Finalize and file Pet. Objection" at bounding box center [416, 325] width 722 height 12
click at [98, 323] on p "Finalize and file Pet. Objection" at bounding box center [416, 325] width 722 height 12
click at [43, 346] on icon at bounding box center [44, 347] width 7 height 8
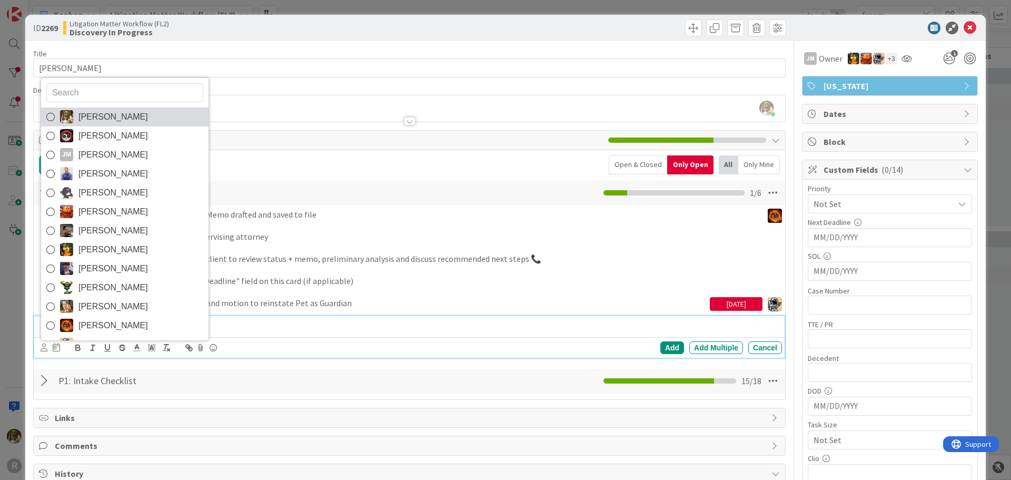
click at [106, 117] on span "[PERSON_NAME]" at bounding box center [112, 117] width 69 height 16
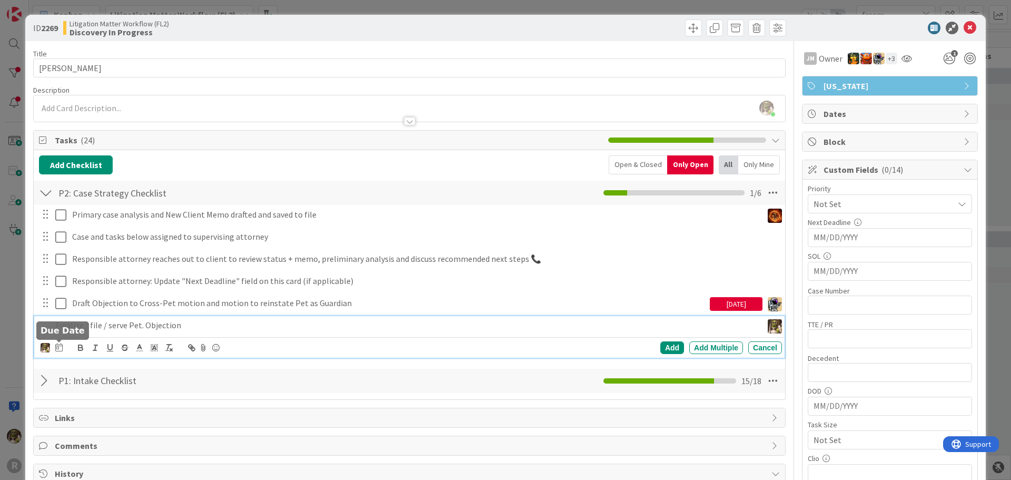
click at [62, 350] on icon at bounding box center [58, 347] width 7 height 8
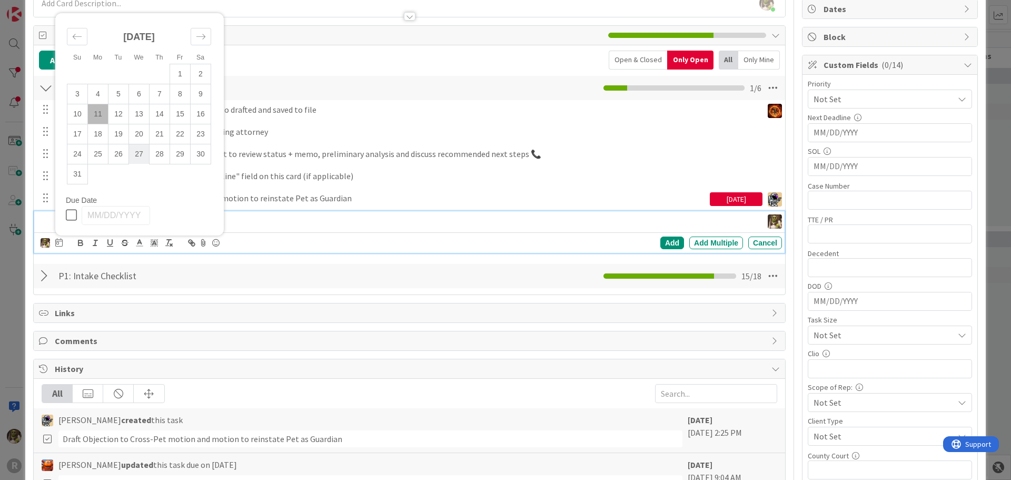
scroll to position [105, 0]
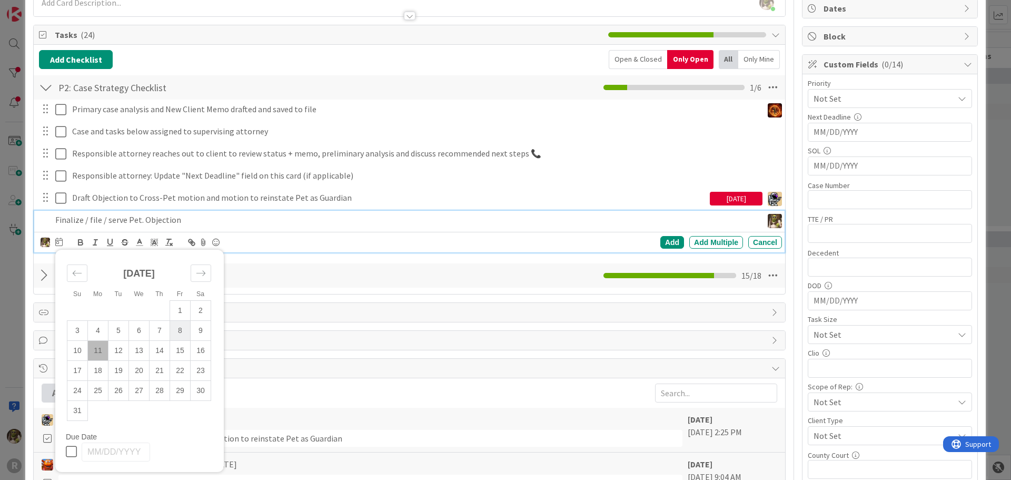
click at [180, 334] on td "8" at bounding box center [180, 330] width 21 height 20
click at [666, 243] on div "Add" at bounding box center [672, 242] width 24 height 13
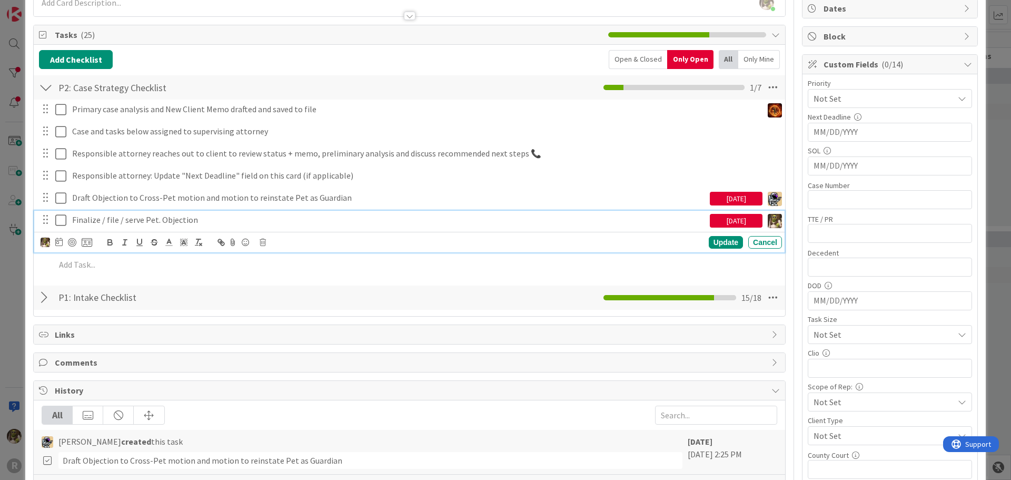
click at [147, 217] on p "Finalize / file / serve Pet. Objection" at bounding box center [388, 220] width 633 height 12
click at [71, 242] on div at bounding box center [72, 242] width 8 height 8
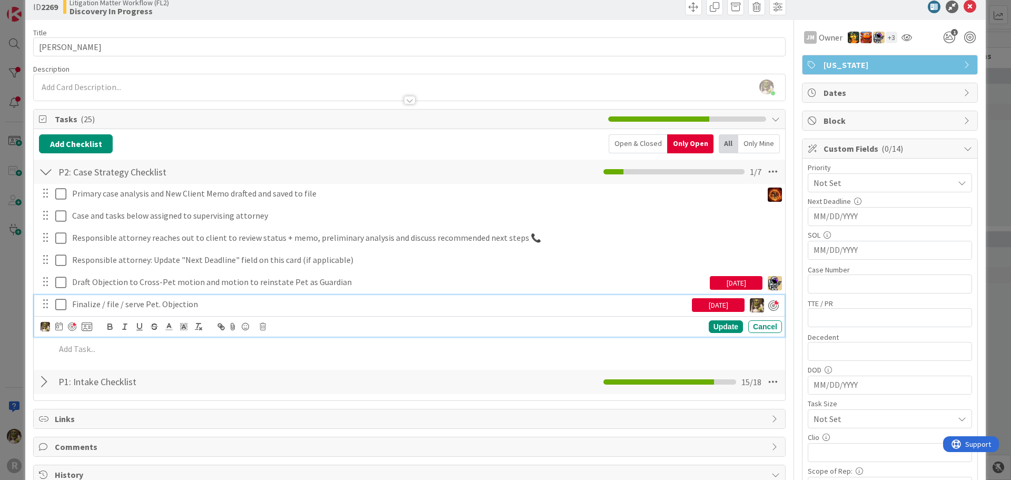
scroll to position [0, 0]
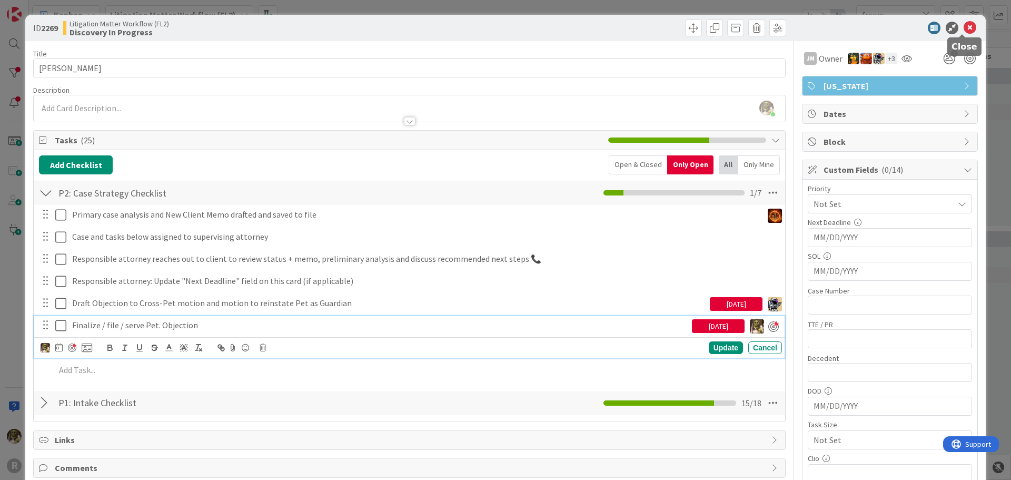
click at [963, 29] on icon at bounding box center [969, 28] width 13 height 13
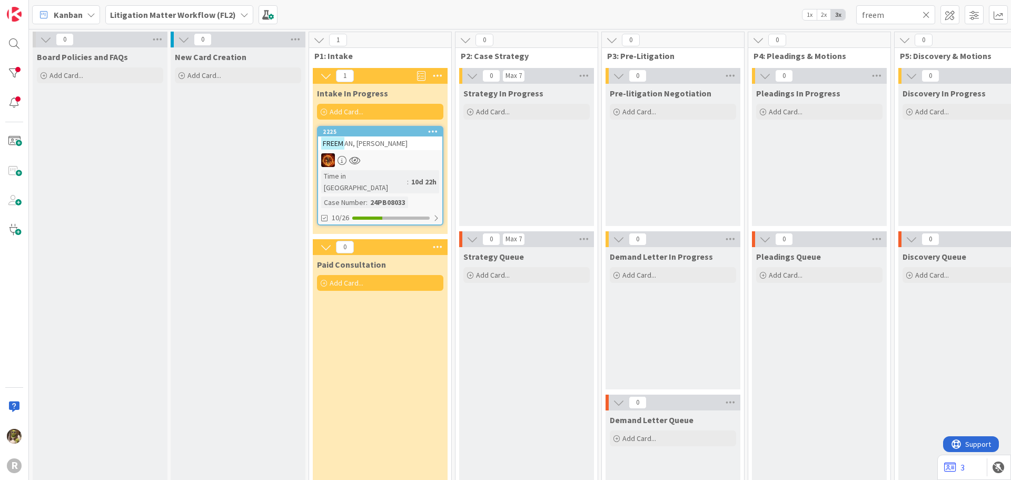
click at [64, 16] on span "Kanban" at bounding box center [68, 14] width 29 height 13
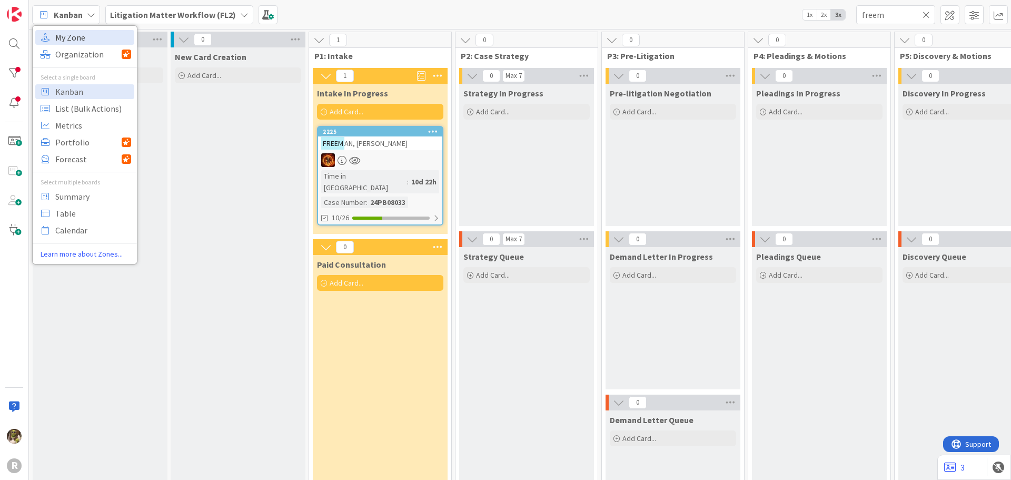
click at [60, 44] on span "My Zone" at bounding box center [93, 37] width 76 height 16
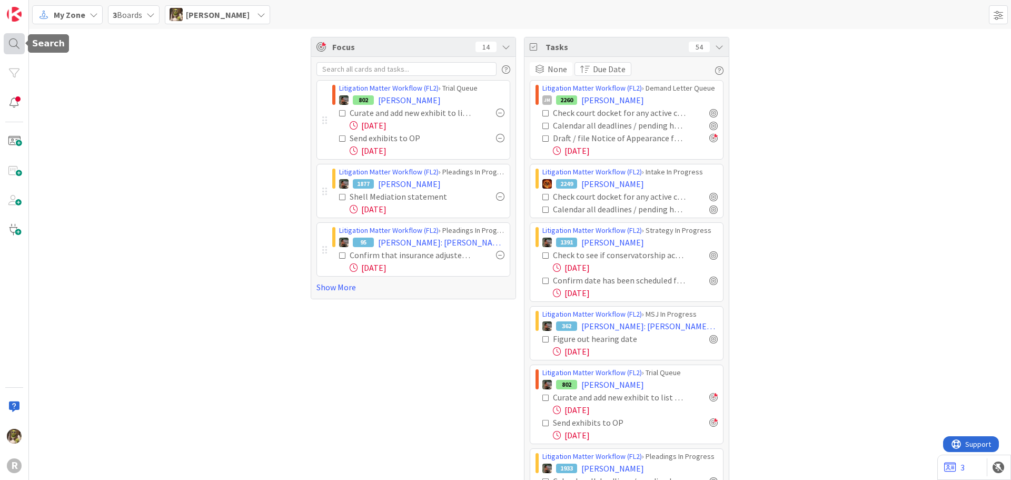
click at [16, 45] on div at bounding box center [14, 43] width 21 height 21
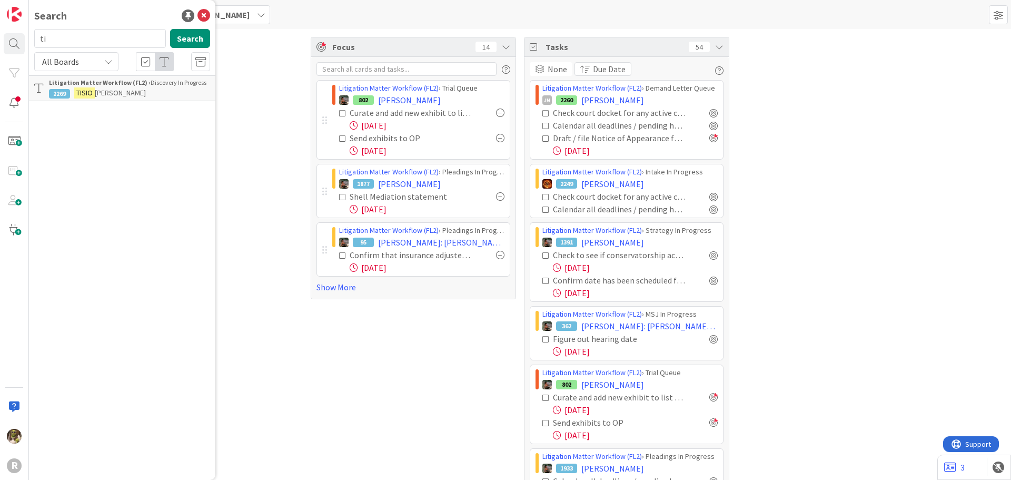
type input "t"
type input "dixson"
click at [184, 35] on button "Search" at bounding box center [190, 38] width 40 height 19
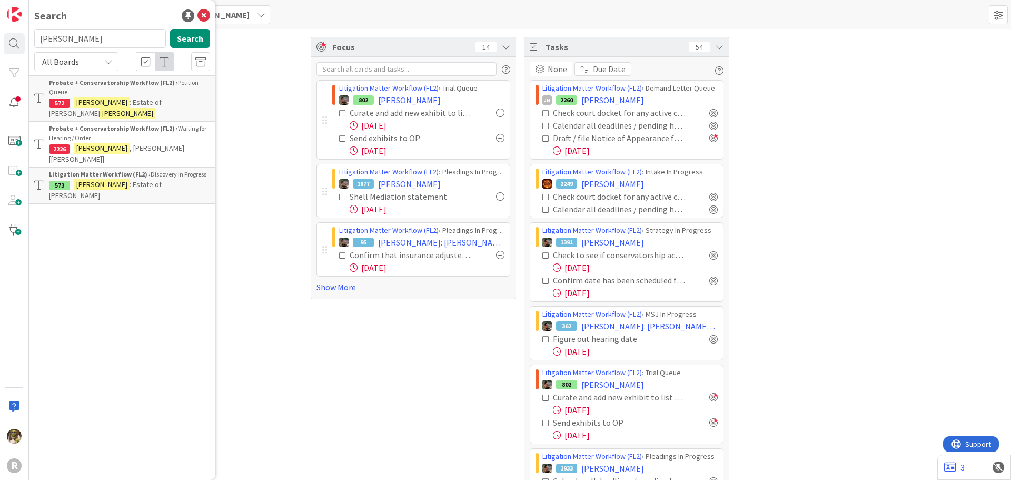
click at [105, 170] on b "Litigation Matter Workflow (FL2) ›" at bounding box center [100, 174] width 102 height 8
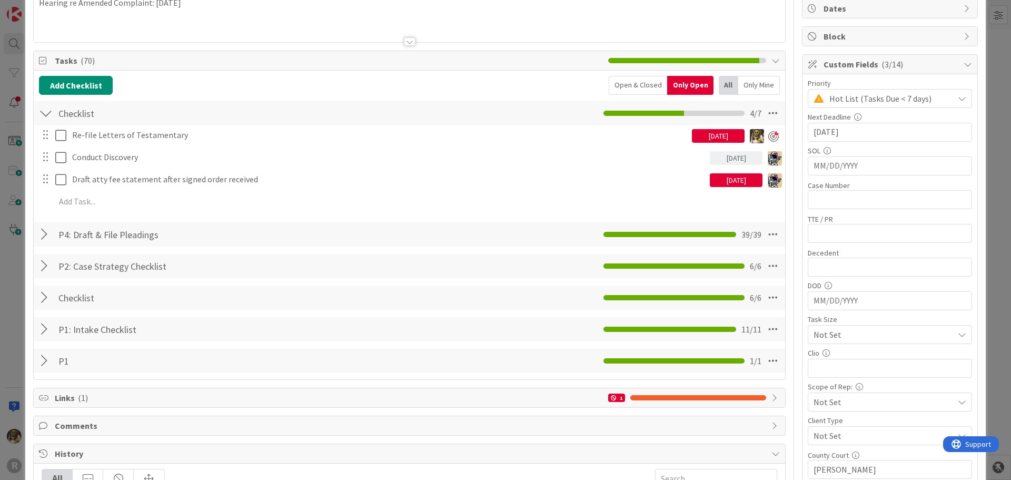
click at [186, 213] on div "Re-file Letters of Testamentary 08/08/2025 Update Cancel Conduct Discovery 08/1…" at bounding box center [409, 169] width 741 height 89
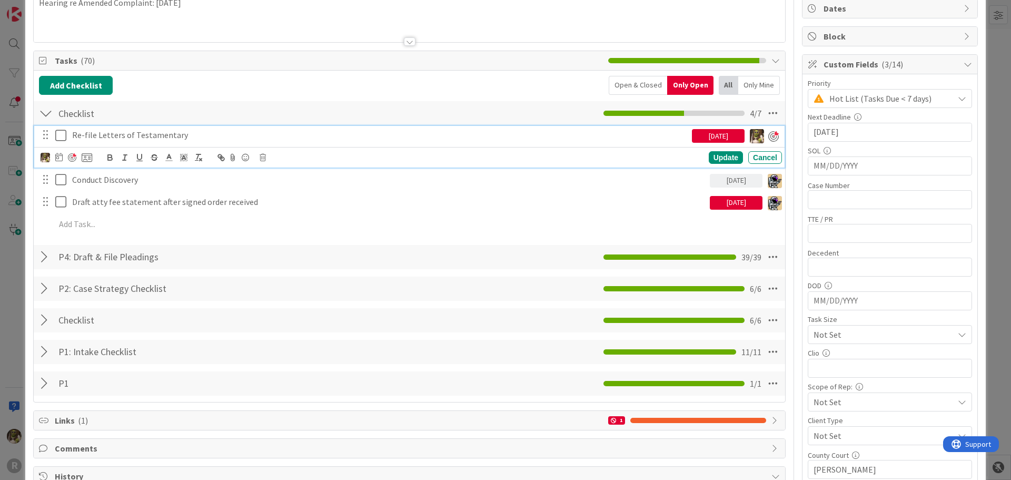
click at [198, 137] on p "Re-file Letters of Testamentary" at bounding box center [379, 135] width 615 height 12
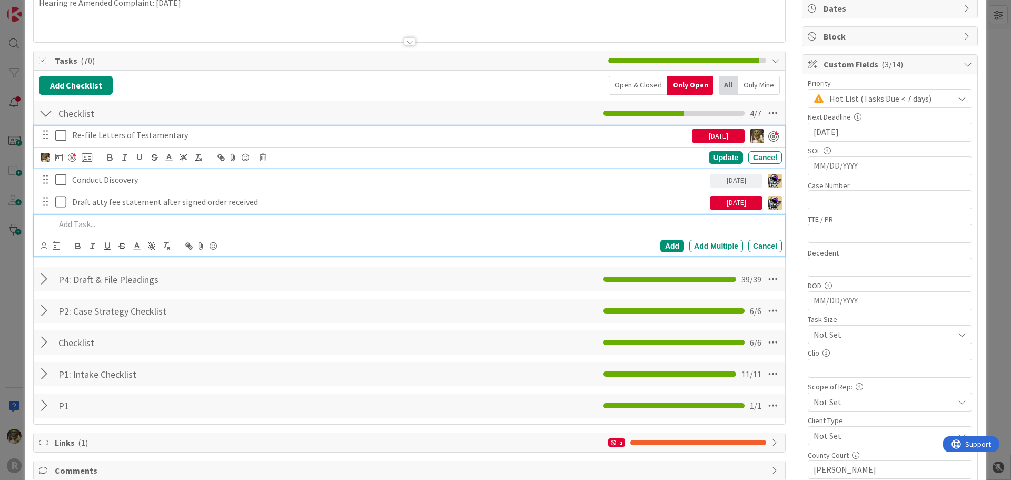
click at [132, 228] on p at bounding box center [416, 224] width 722 height 12
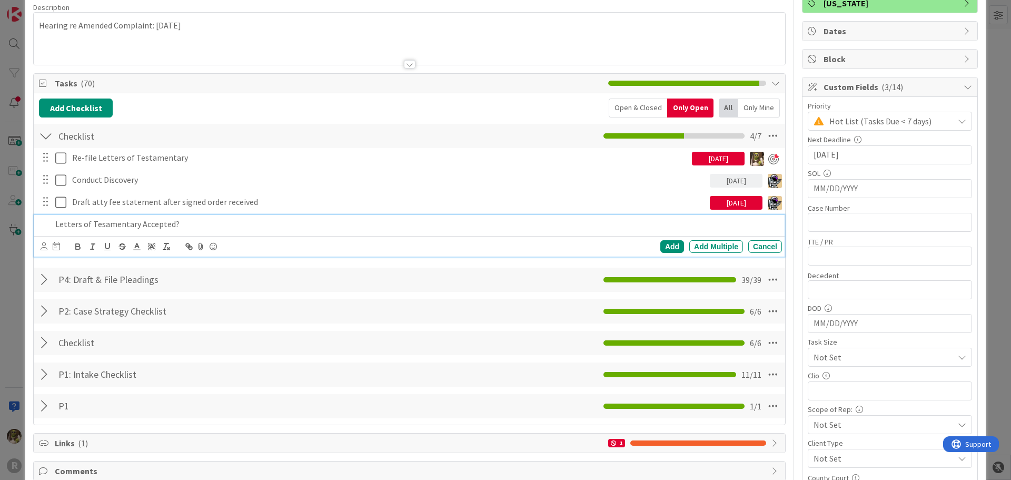
click at [97, 219] on p "Letters of Tesamentary Accepted?" at bounding box center [416, 224] width 722 height 12
click at [188, 231] on div "Letters of Testamentary Accepted?" at bounding box center [416, 224] width 731 height 18
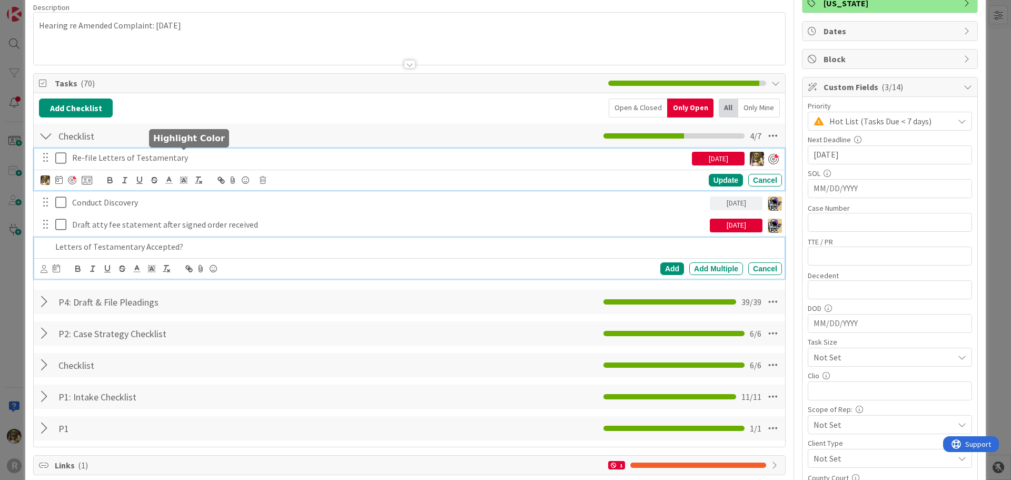
click at [183, 153] on div "Re-file Letters of Testamentary 08/08/2025 Update Cancel" at bounding box center [409, 169] width 750 height 42
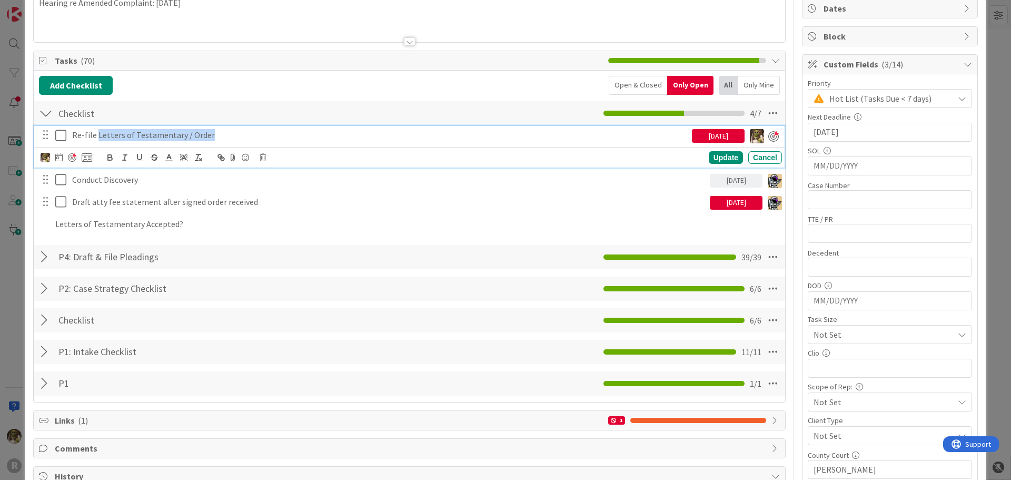
drag, startPoint x: 212, startPoint y: 135, endPoint x: 96, endPoint y: 139, distance: 115.9
click at [96, 139] on p "Re-file Letters of Testamentary / Order" at bounding box center [379, 135] width 615 height 12
click at [719, 155] on div "Update" at bounding box center [726, 157] width 34 height 13
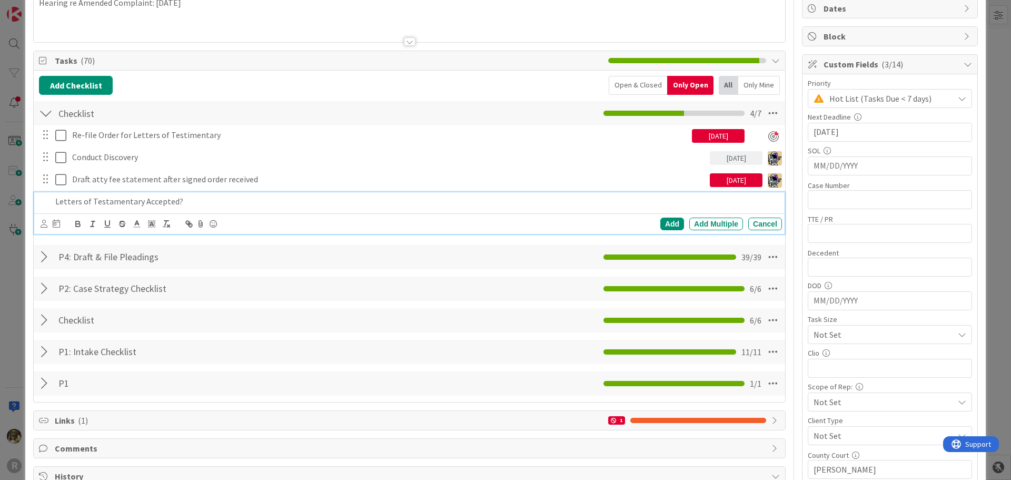
click at [187, 204] on p "Letters of Testamentary Accepted?" at bounding box center [416, 201] width 722 height 12
click at [56, 225] on icon at bounding box center [56, 223] width 7 height 8
click at [93, 334] on td "11" at bounding box center [95, 332] width 21 height 20
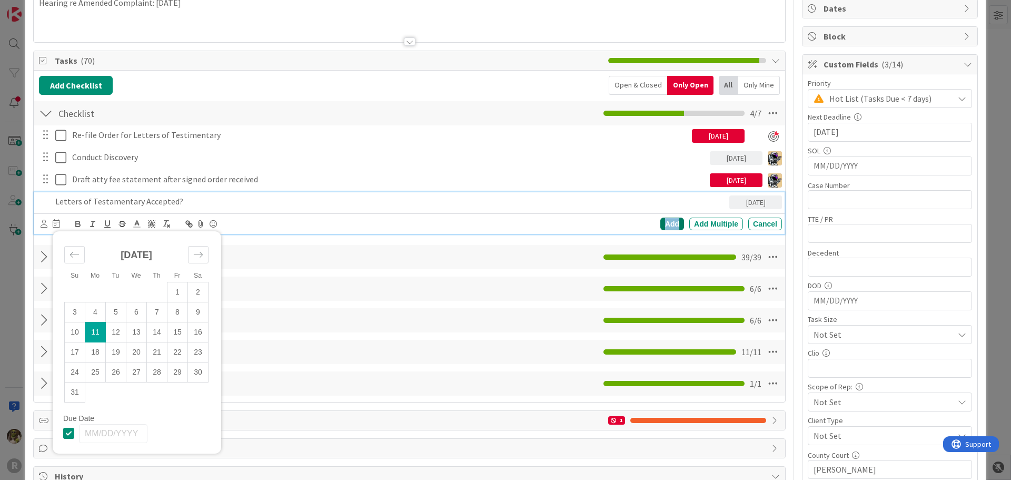
click at [661, 223] on div "Add" at bounding box center [672, 223] width 24 height 13
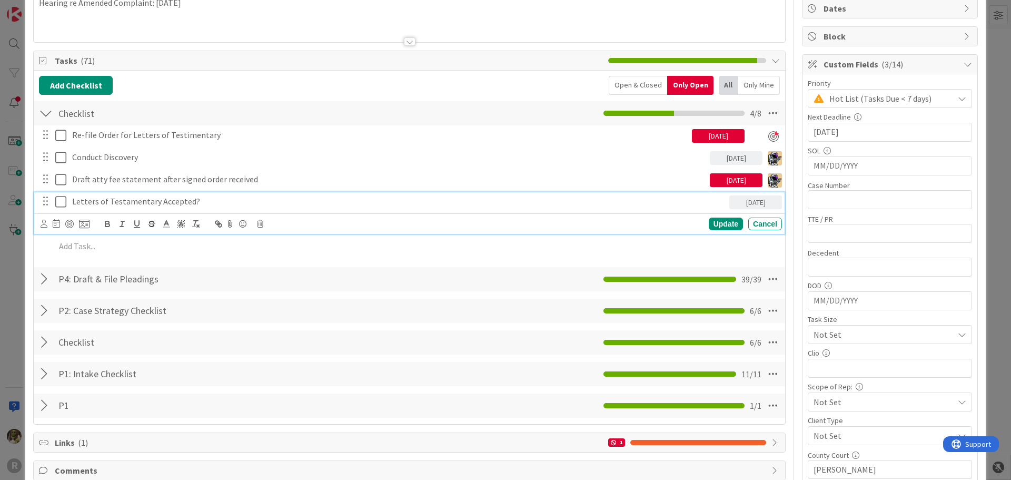
click at [195, 201] on p "Letters of Testamentary Accepted?" at bounding box center [398, 201] width 653 height 12
drag, startPoint x: 201, startPoint y: 201, endPoint x: 55, endPoint y: 203, distance: 146.4
click at [55, 203] on div "Letters of Testamentary Accepted? 08/11/2025" at bounding box center [409, 201] width 743 height 18
click at [720, 222] on div "Update" at bounding box center [726, 223] width 34 height 13
click at [280, 196] on p "Proposed order signed / letters received?" at bounding box center [398, 201] width 653 height 12
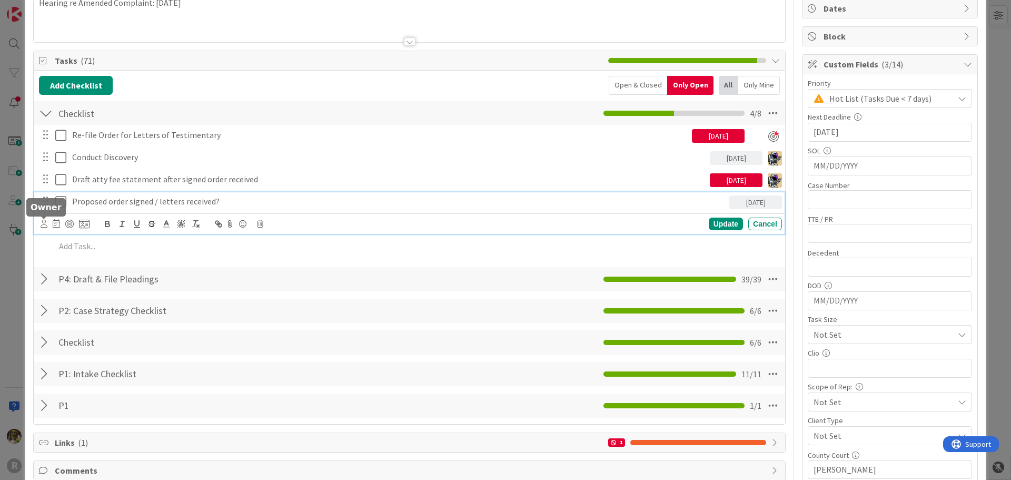
click at [43, 226] on icon at bounding box center [44, 224] width 7 height 8
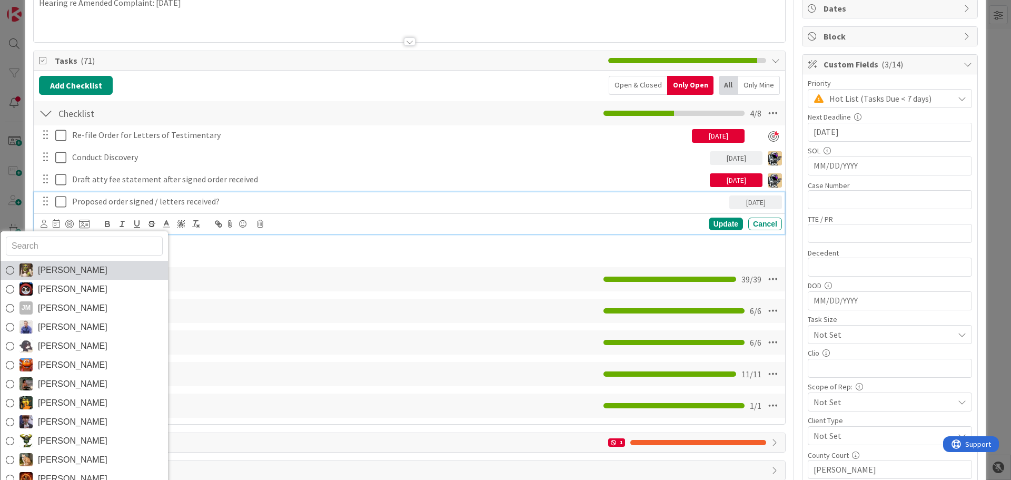
click at [65, 268] on span "[PERSON_NAME]" at bounding box center [72, 270] width 69 height 16
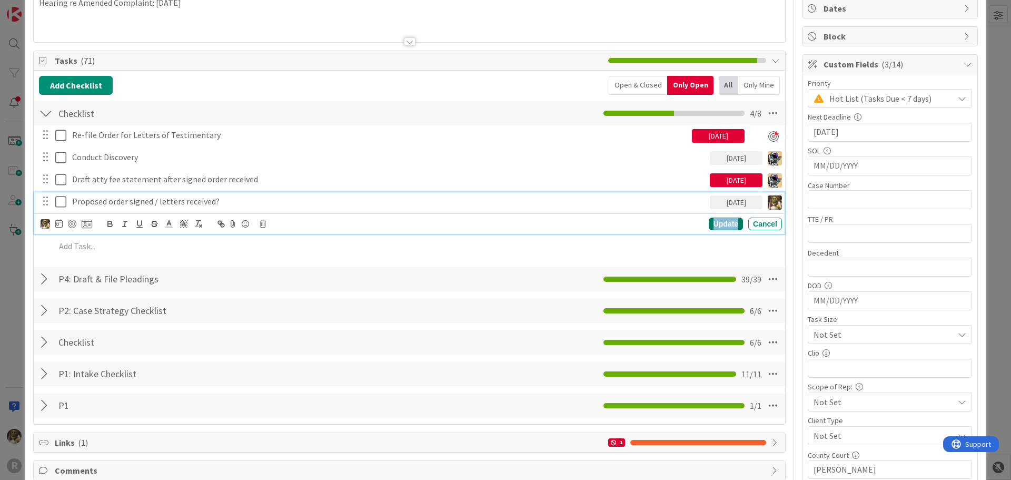
click at [719, 222] on div "Update" at bounding box center [726, 223] width 34 height 13
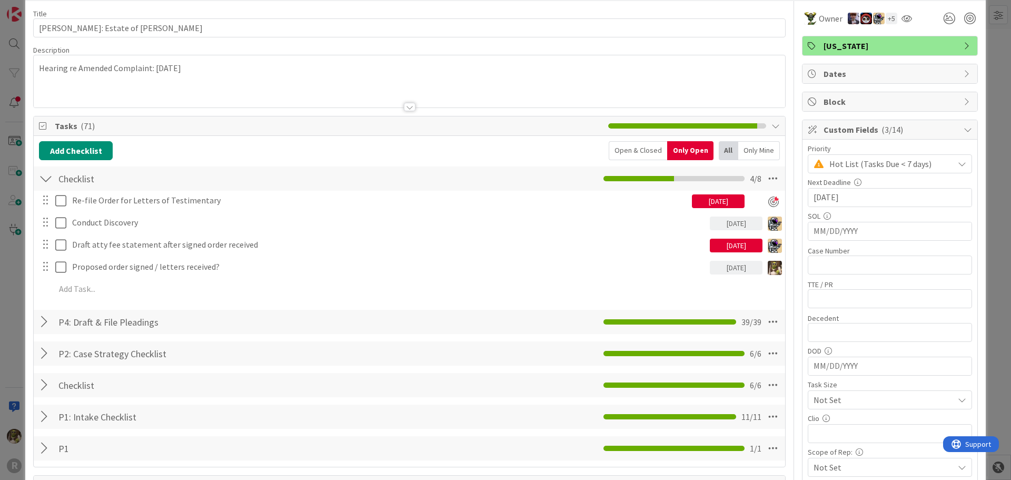
scroll to position [0, 0]
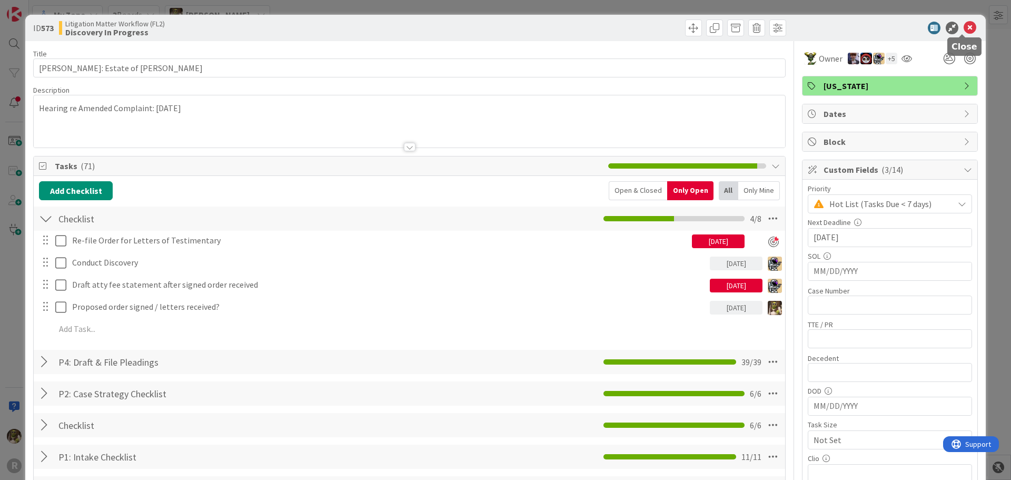
click at [963, 25] on icon at bounding box center [969, 28] width 13 height 13
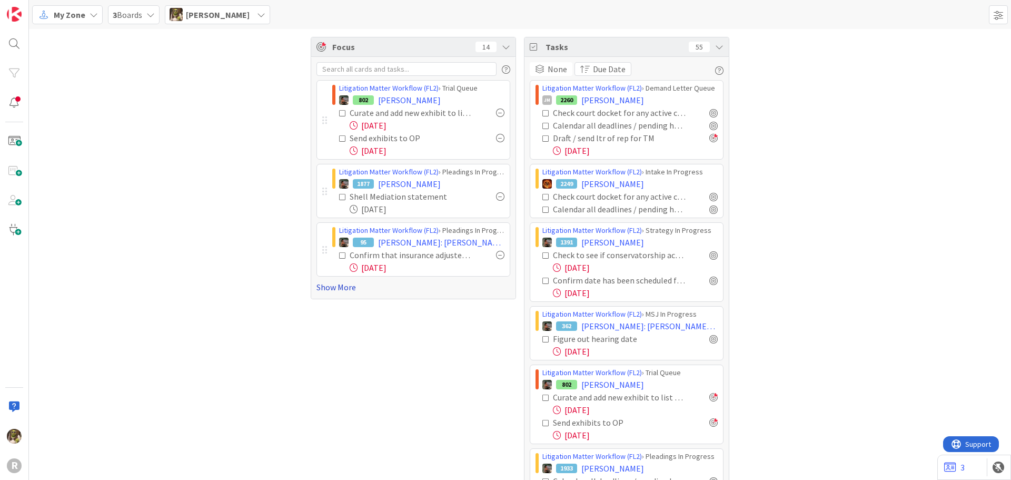
click at [336, 288] on link "Show More" at bounding box center [413, 287] width 194 height 13
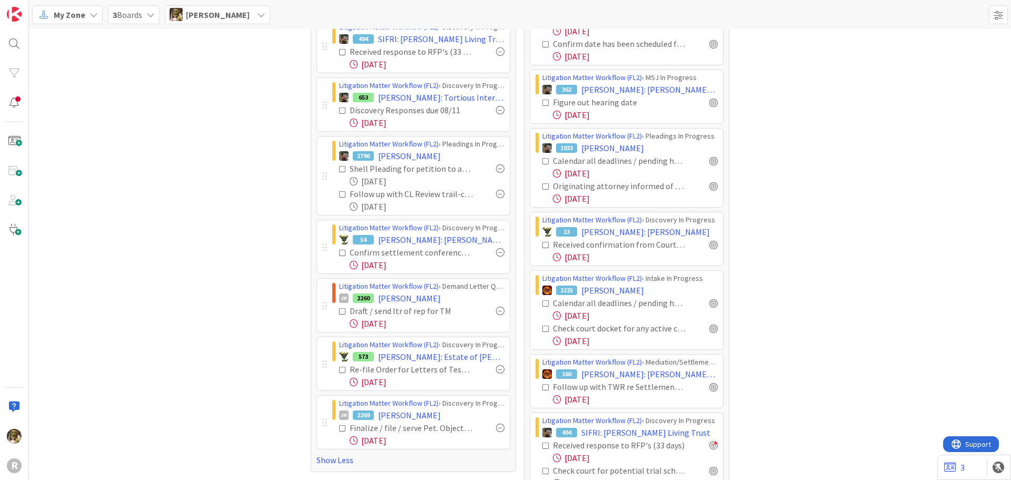
scroll to position [178, 0]
